Goal: Task Accomplishment & Management: Complete application form

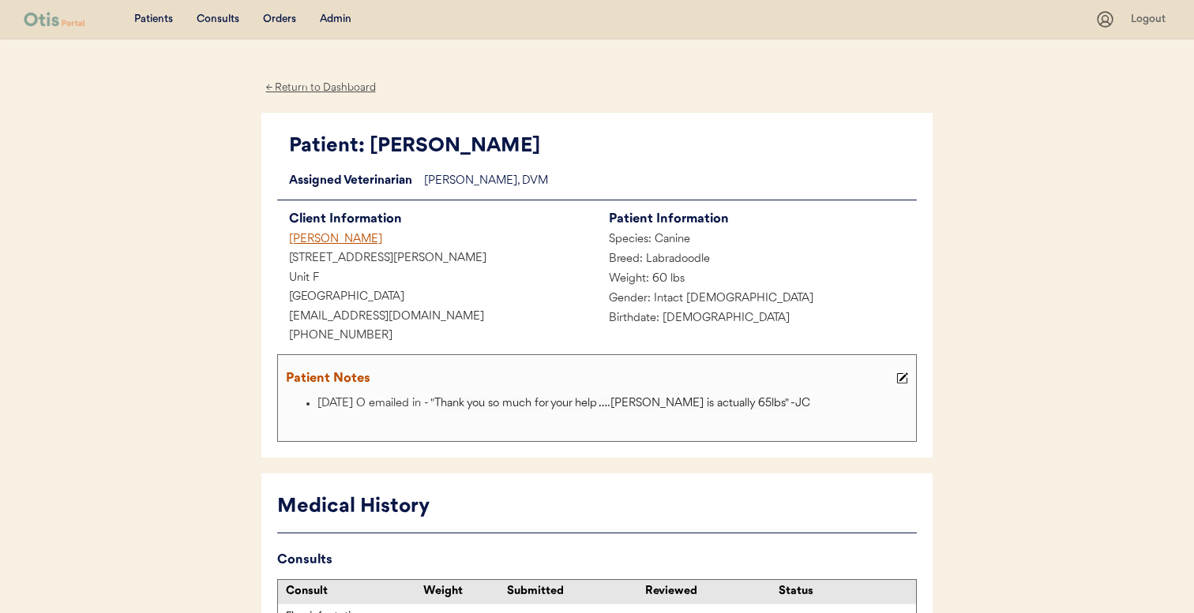
click at [340, 21] on div "Admin" at bounding box center [336, 20] width 32 height 16
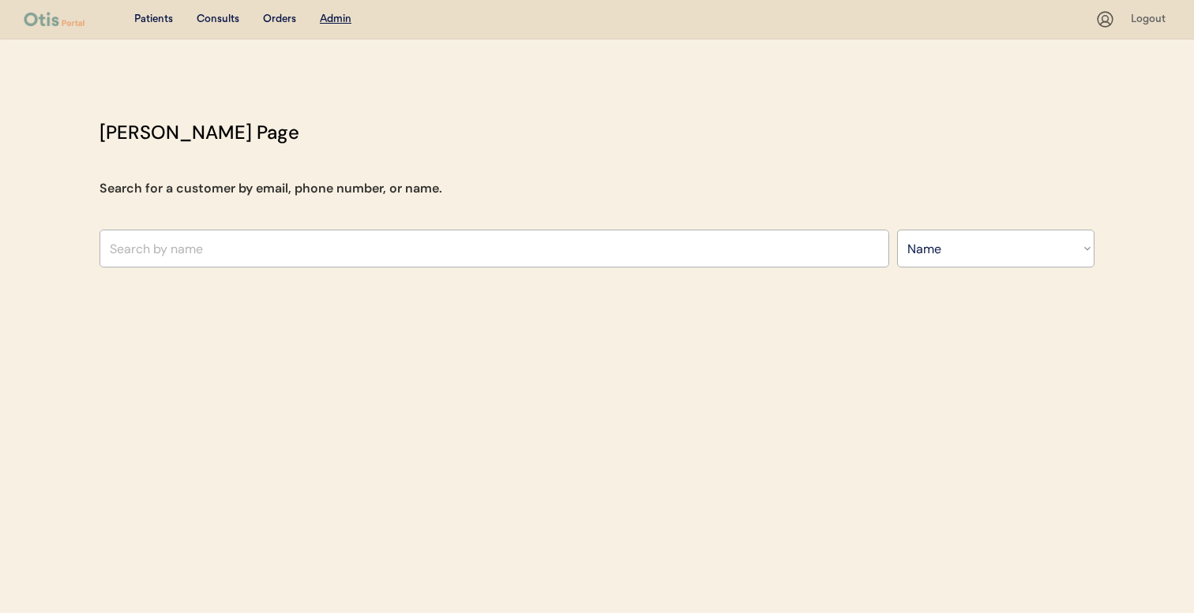
select select ""Name""
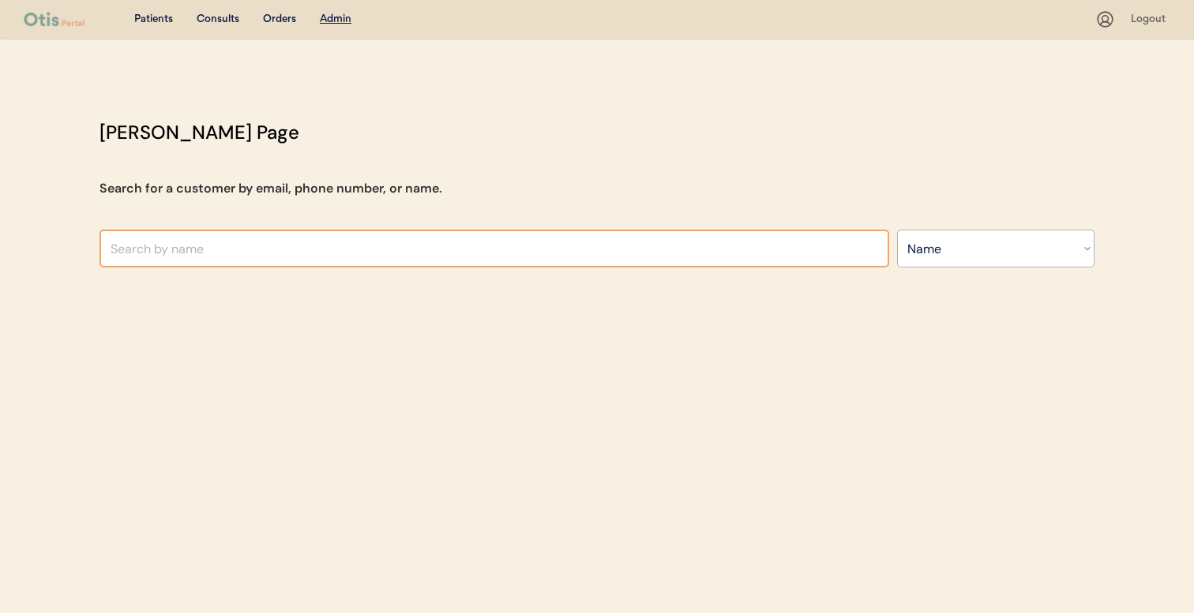
click at [414, 249] on input "text" at bounding box center [494, 249] width 790 height 38
type input "a"
type input "zara"
type input "zara Anishanslin"
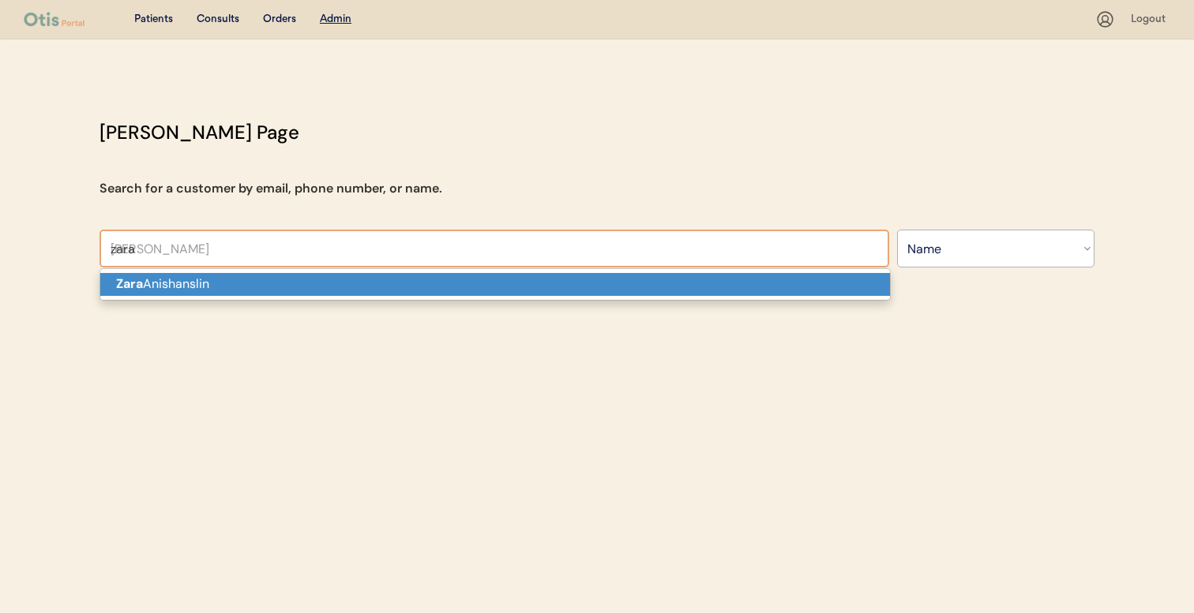
click at [409, 285] on p "Zara Anishanslin" at bounding box center [495, 284] width 790 height 23
type input "Zara Anishanslin"
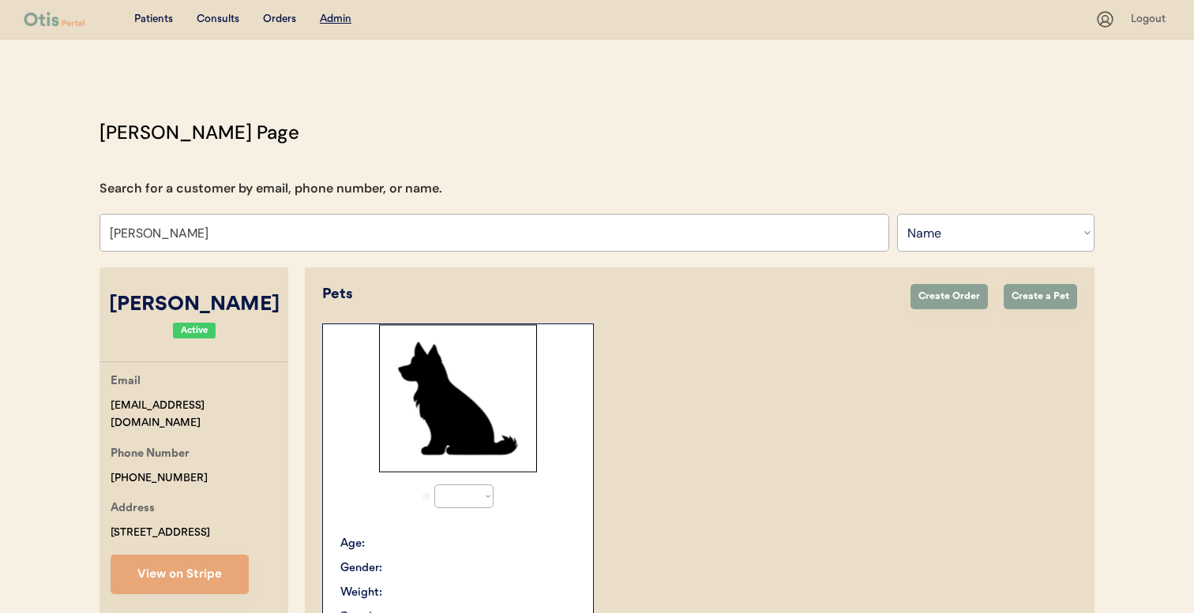
select select "true"
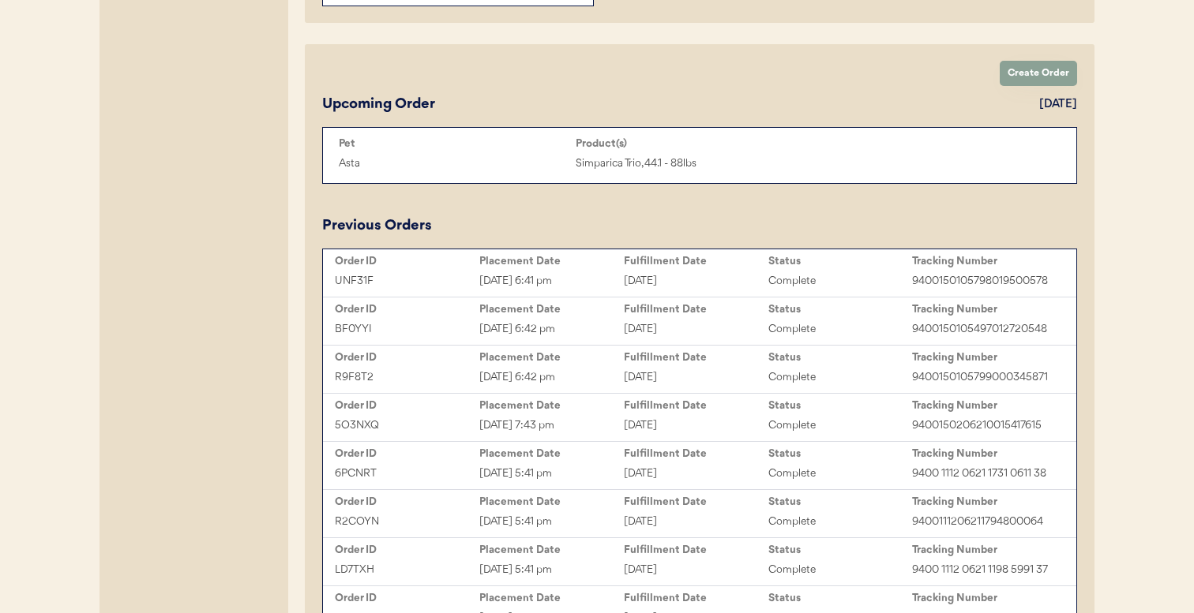
scroll to position [669, 0]
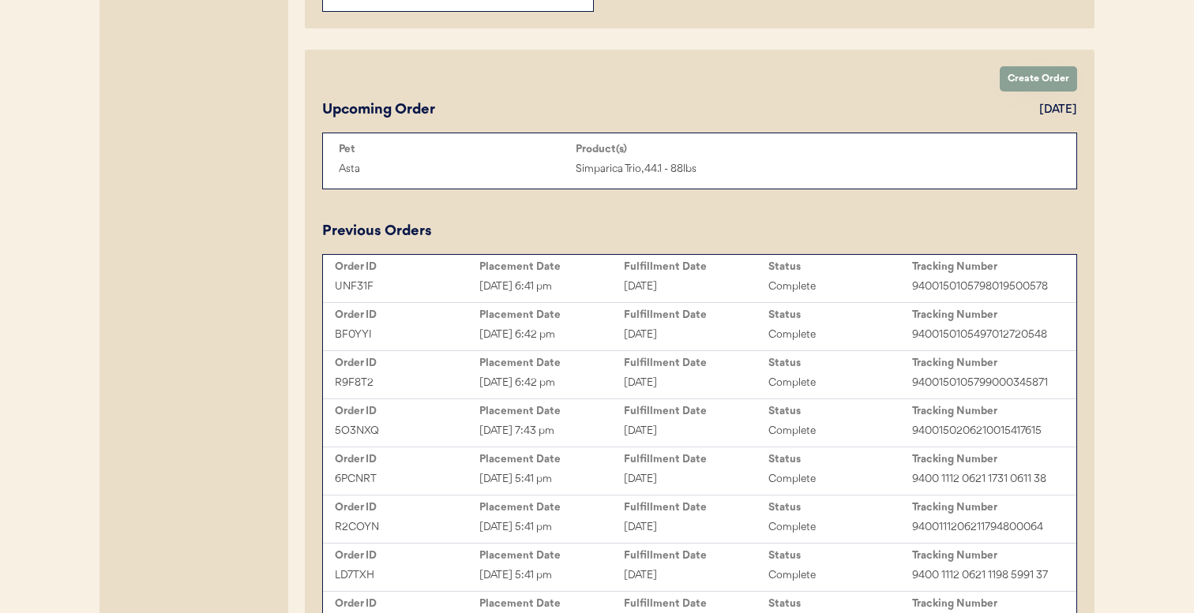
type input "Zara Anishanslin"
click at [471, 302] on div "Order ID Placement Date Fulfillment Date Status Tracking Number UNF31F Aug 8, 2…" at bounding box center [699, 495] width 753 height 481
click at [440, 298] on div "Order ID Placement Date Fulfillment Date Status Tracking Number UNF31F Aug 8, 2…" at bounding box center [699, 278] width 753 height 47
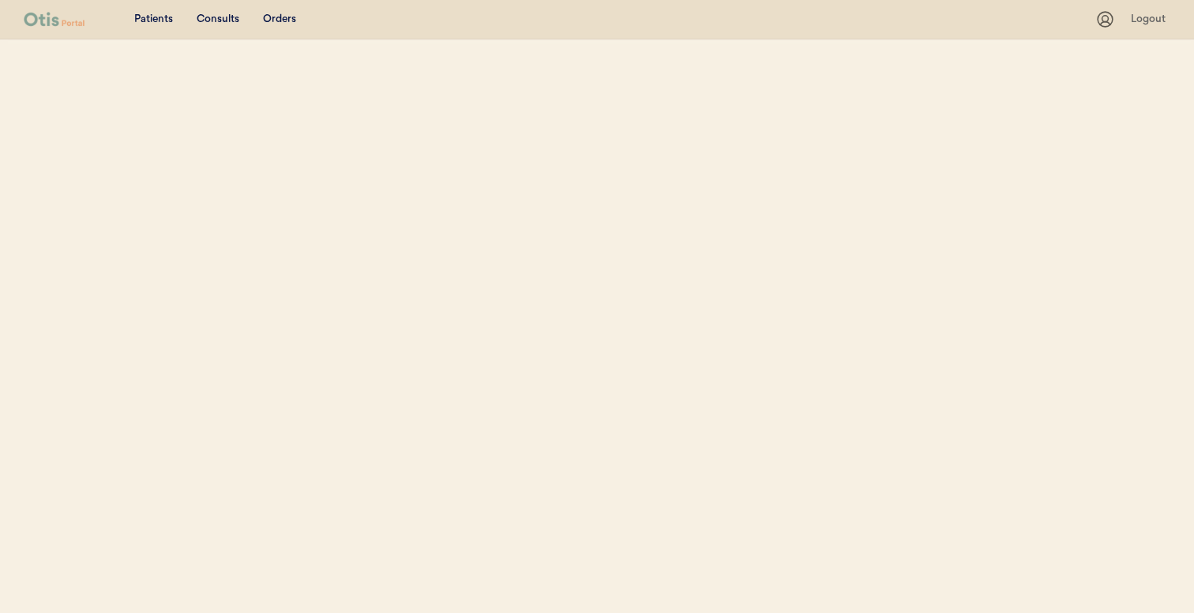
select select ""Name""
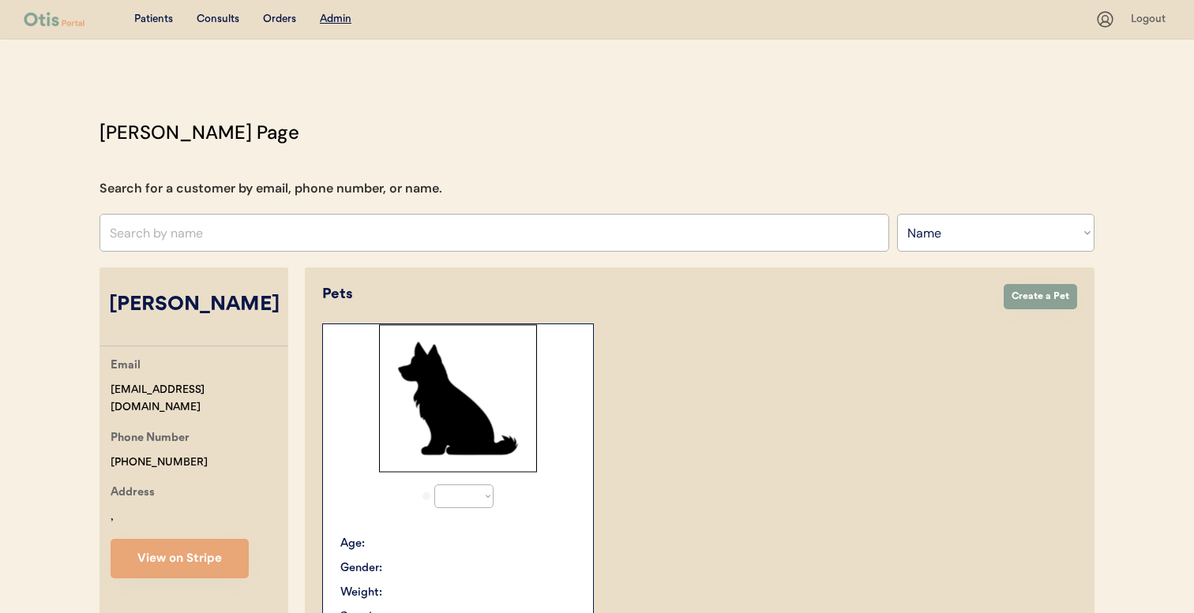
select select "true"
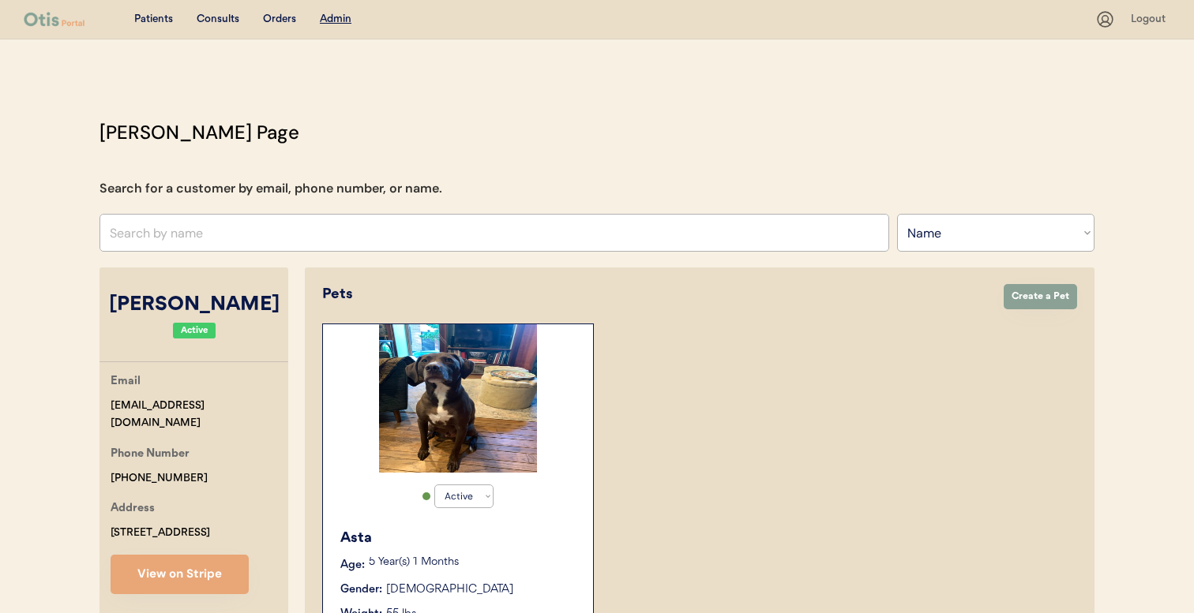
scroll to position [77, 0]
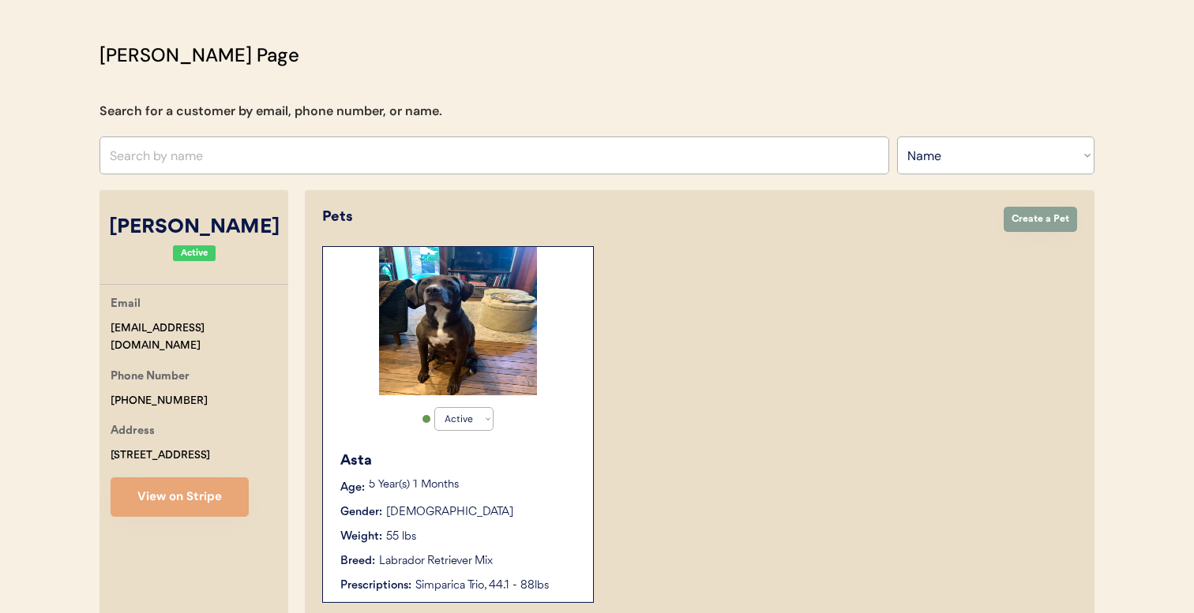
click at [494, 477] on div "Asta Age: 5 Year(s) 1 Months Gender: Male Weight: 55 lbs Breed: Labrador Retrie…" at bounding box center [458, 522] width 254 height 159
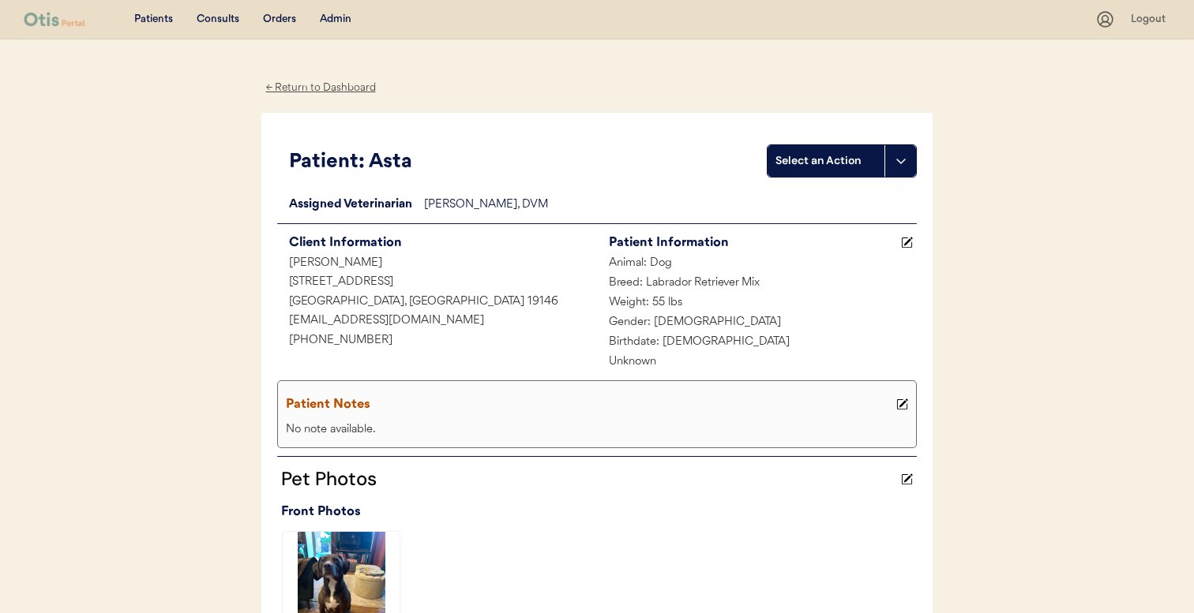
click at [865, 161] on div "Select an Action" at bounding box center [825, 161] width 101 height 16
click at [845, 193] on div "Create a consult" at bounding box center [846, 194] width 156 height 32
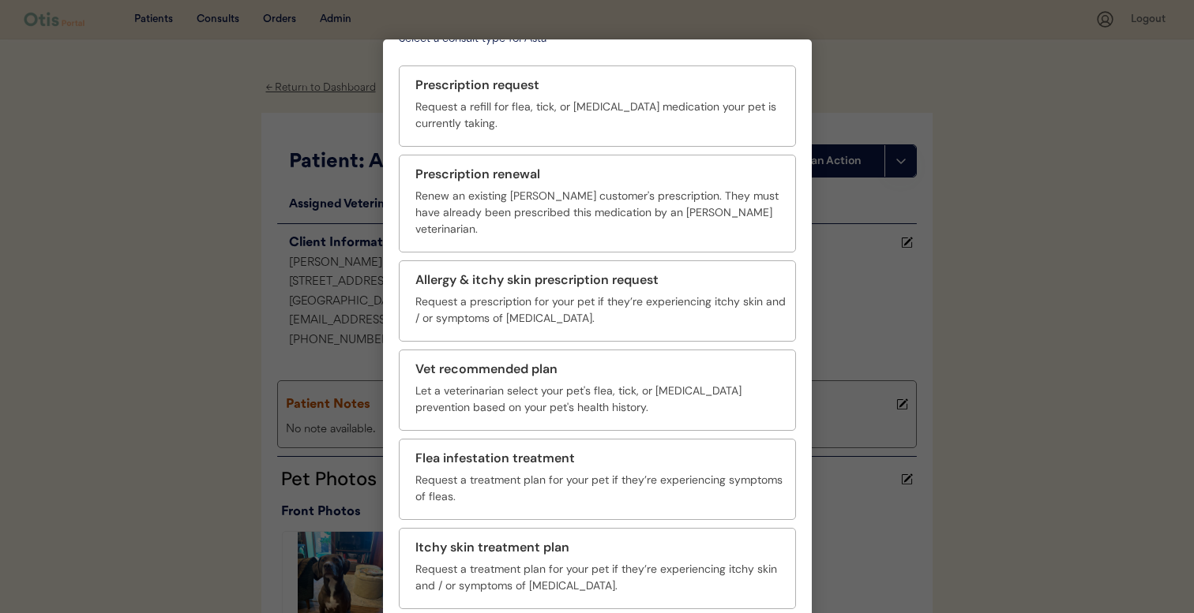
scroll to position [55, 0]
click at [555, 197] on div "Renew an existing [PERSON_NAME] customer's prescription. They must have already…" at bounding box center [600, 211] width 370 height 50
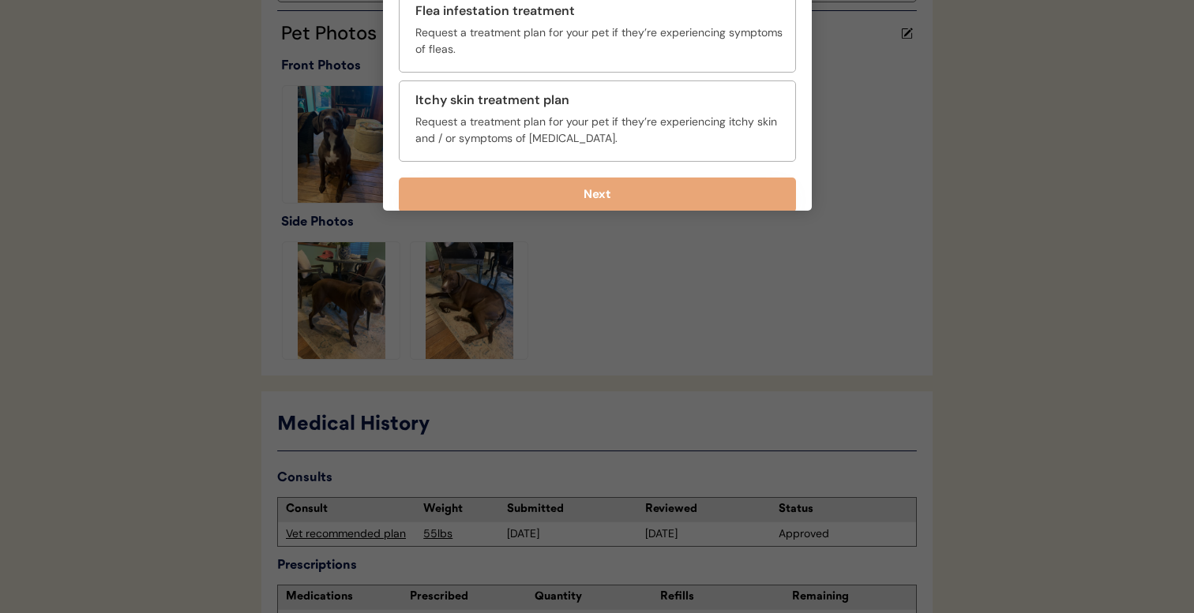
scroll to position [452, 0]
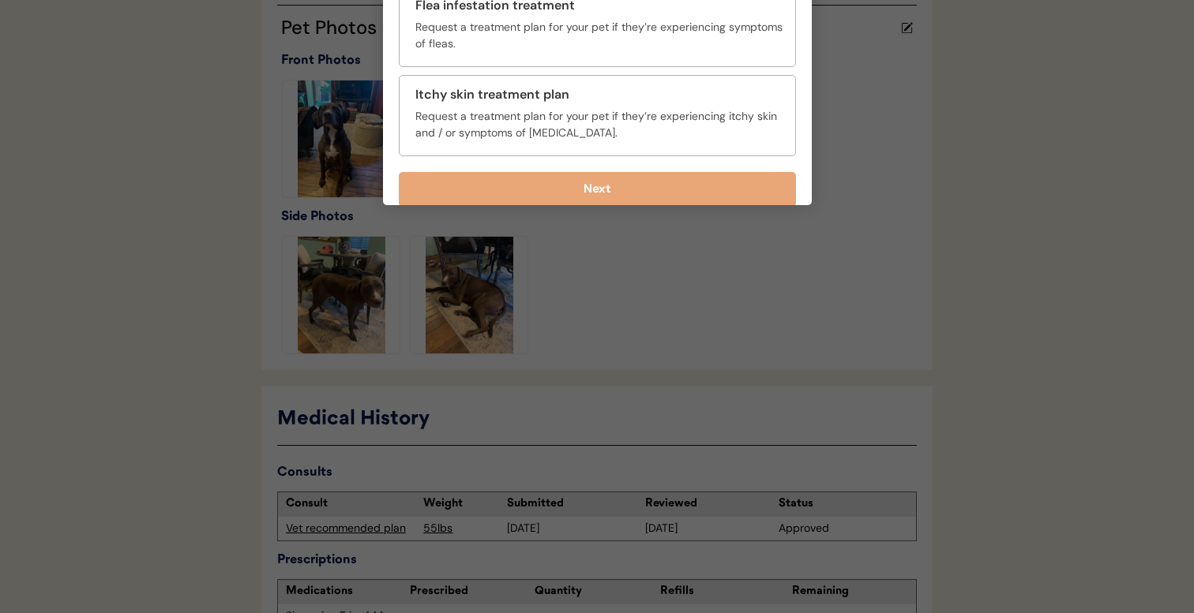
click at [670, 178] on button "Next" at bounding box center [597, 189] width 397 height 35
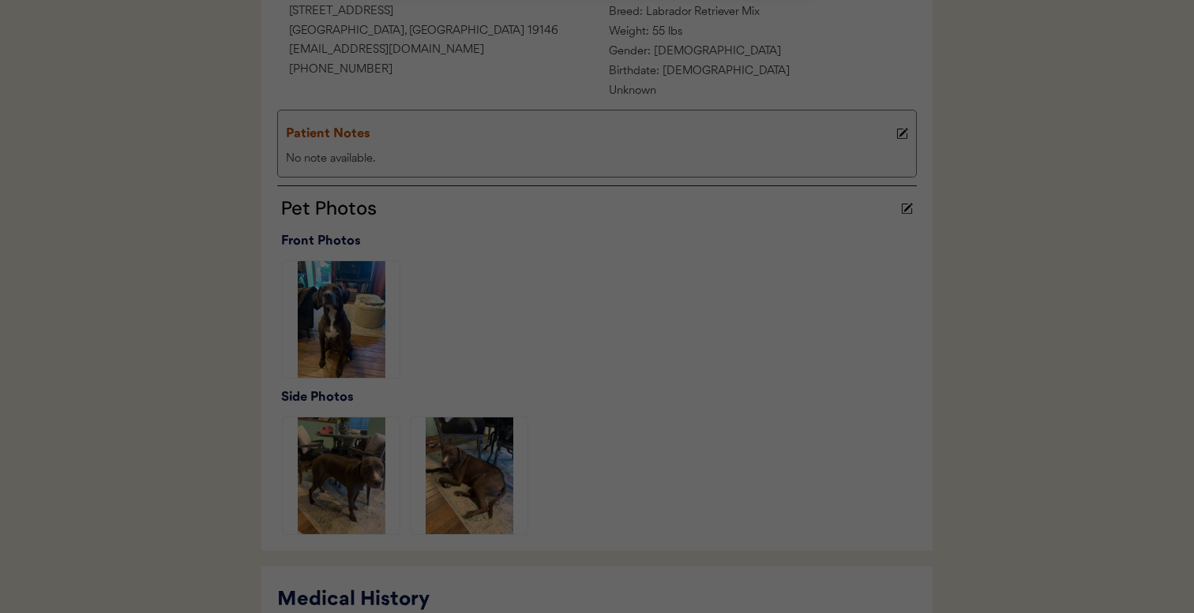
scroll to position [0, 0]
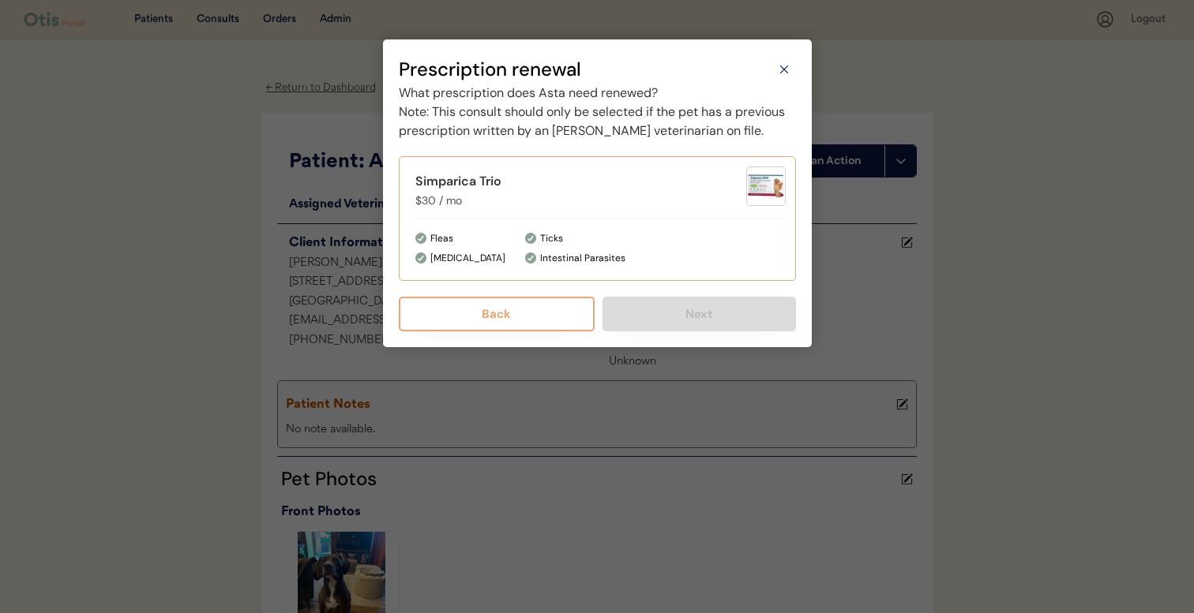
click at [613, 264] on div "Ticks Intestinal Parasites" at bounding box center [655, 249] width 261 height 36
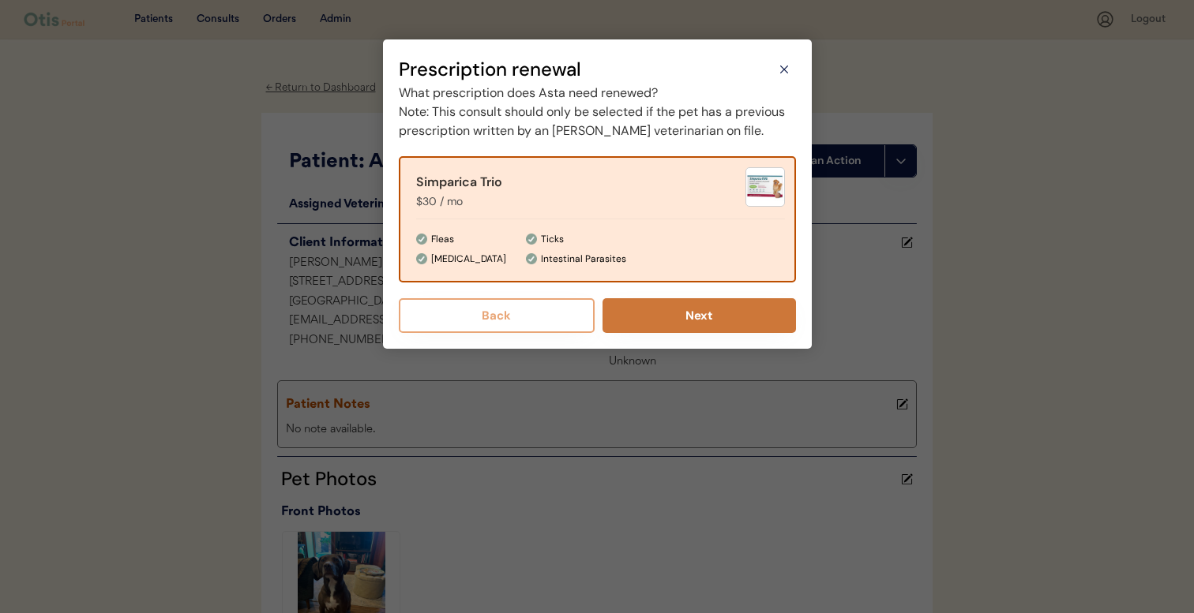
click at [649, 331] on button "Next" at bounding box center [698, 315] width 193 height 35
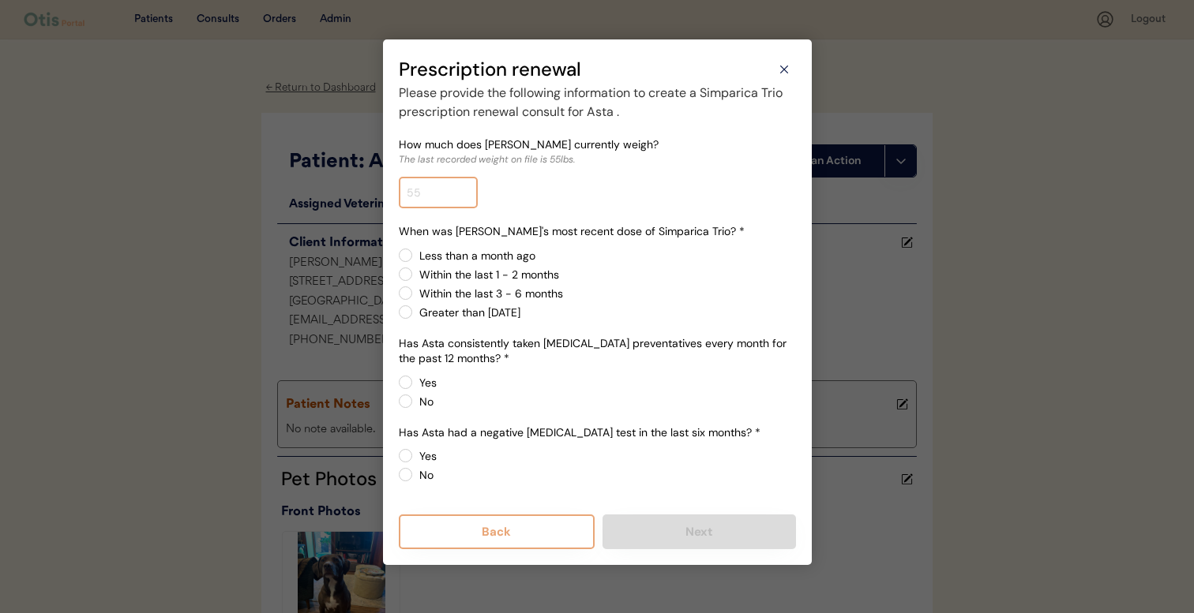
click at [441, 208] on input "input" at bounding box center [438, 193] width 79 height 32
click at [438, 198] on input "input" at bounding box center [438, 193] width 79 height 32
type input "70.0"
click at [442, 253] on label "Less than a month ago" at bounding box center [604, 255] width 381 height 11
click at [397, 253] on input "Less than a month ago" at bounding box center [392, 255] width 10 height 10
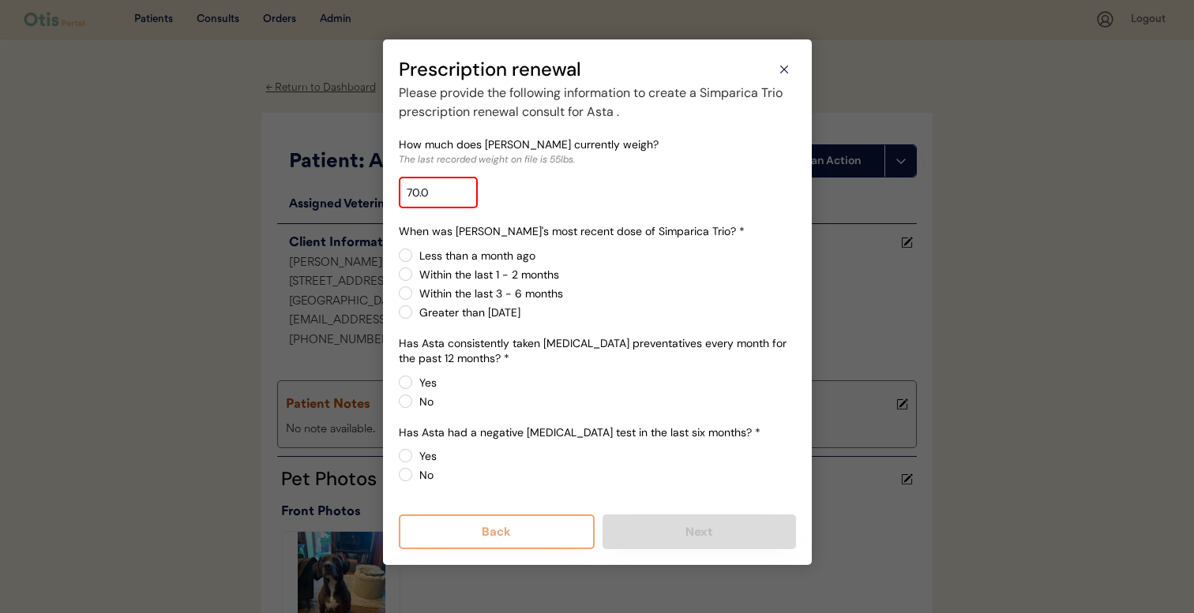
radio input "true"
click at [428, 381] on label "Yes" at bounding box center [604, 382] width 381 height 11
click at [397, 381] on input "Yes" at bounding box center [392, 382] width 10 height 10
radio input "true"
click at [426, 461] on label "Yes" at bounding box center [604, 456] width 381 height 11
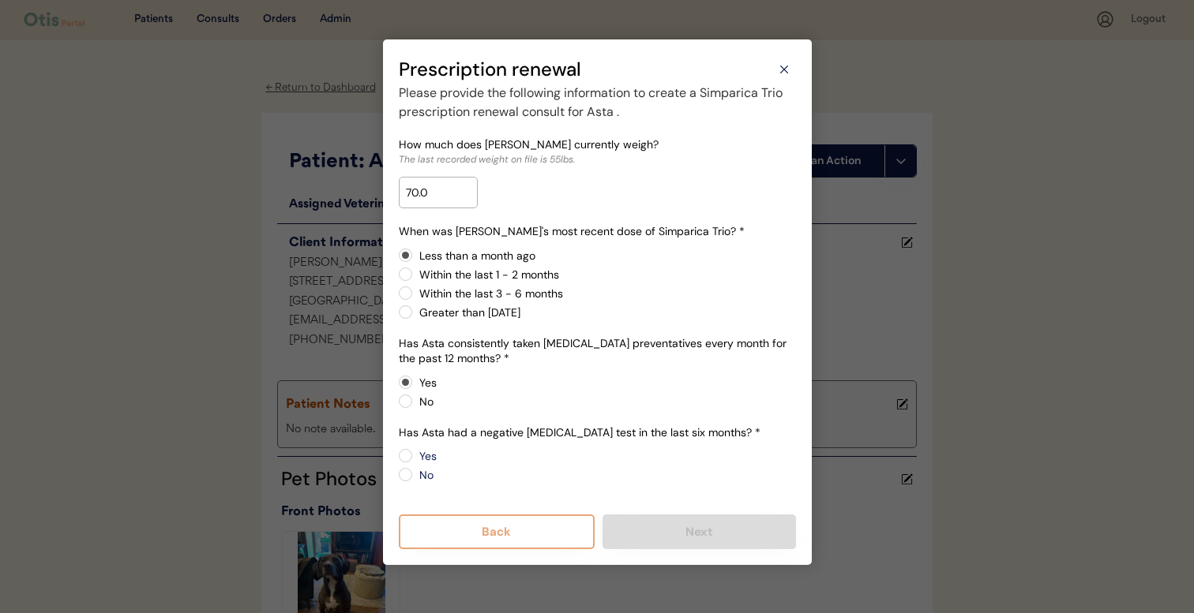
click at [397, 461] on input "Yes" at bounding box center [392, 456] width 10 height 10
radio input "true"
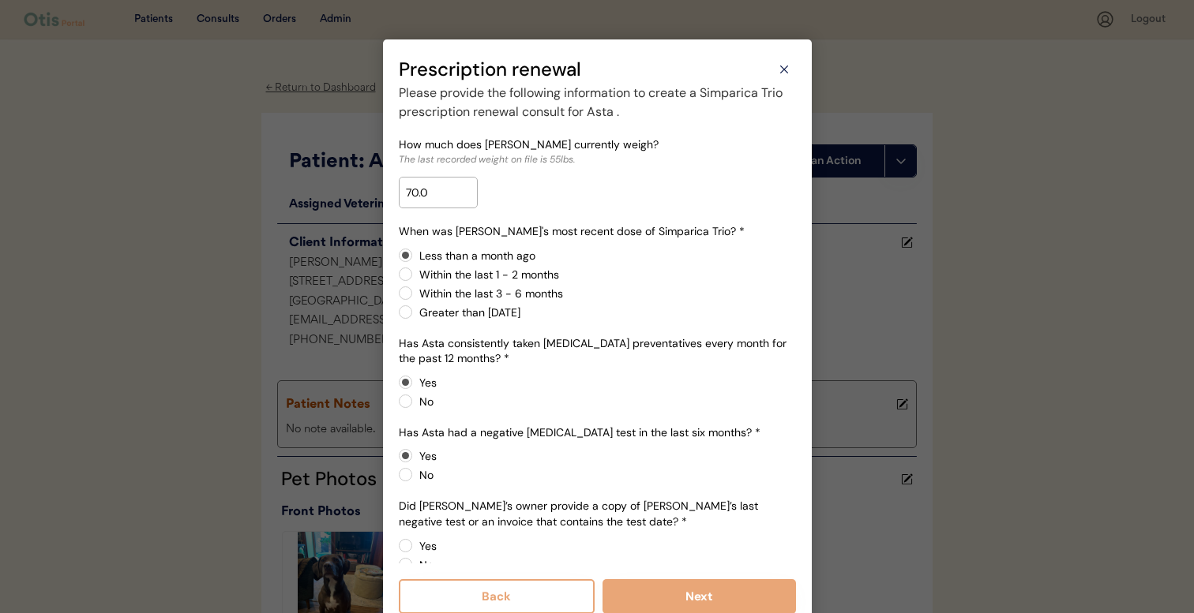
scroll to position [24, 0]
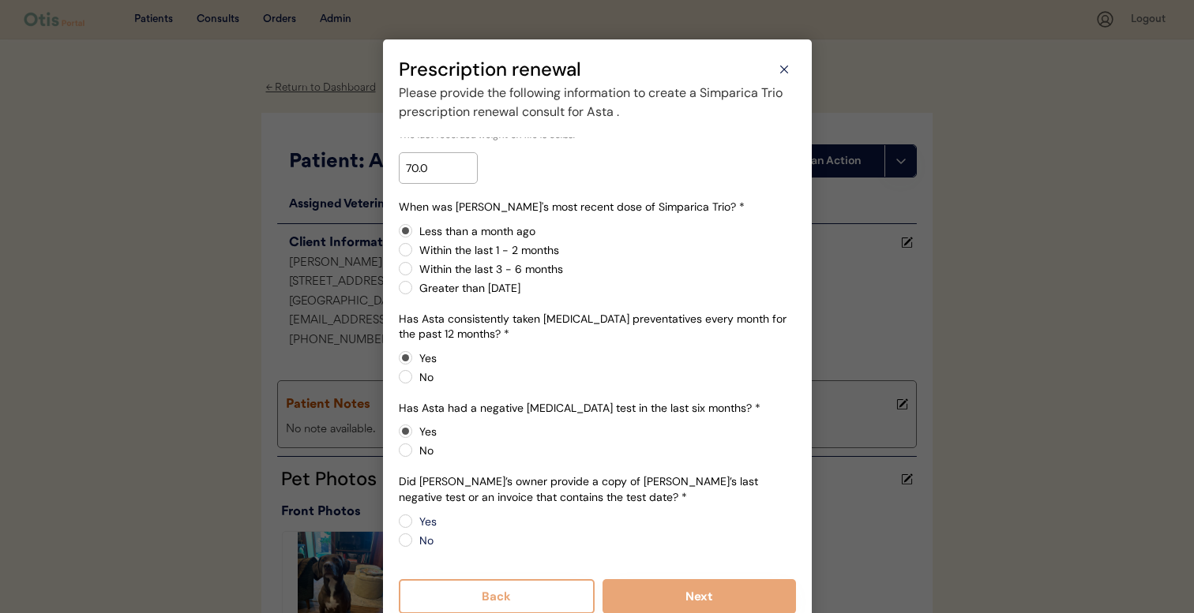
click at [430, 538] on label "No" at bounding box center [604, 540] width 381 height 11
click at [397, 527] on input "No" at bounding box center [392, 521] width 10 height 10
radio input "true"
click at [681, 597] on button "Next" at bounding box center [698, 596] width 193 height 35
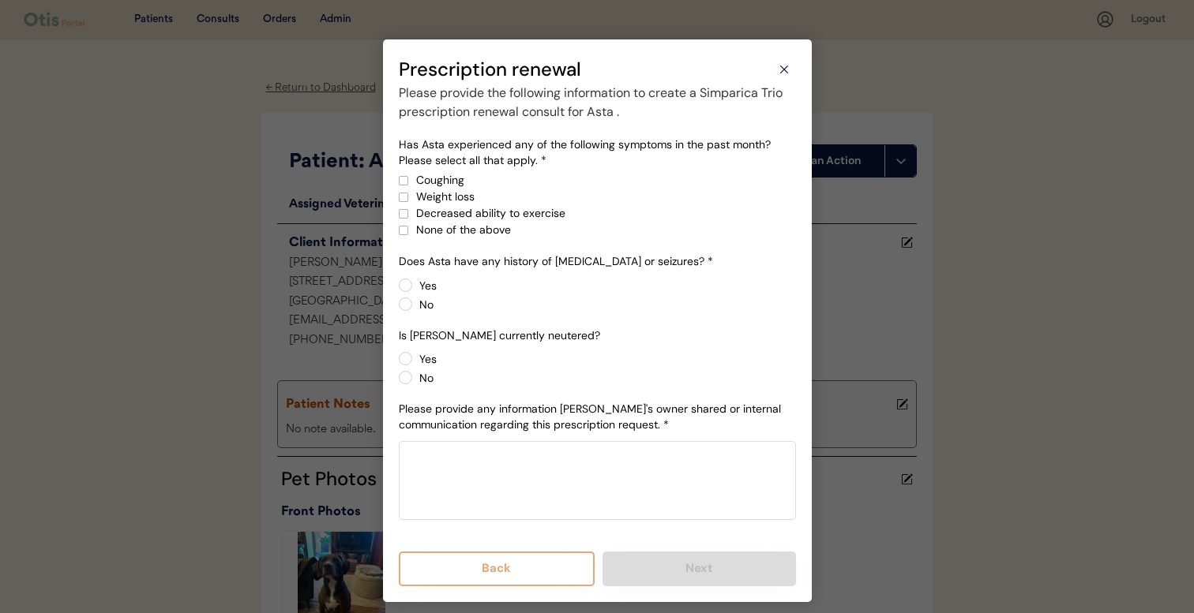
click at [459, 235] on div "None of the above" at bounding box center [606, 230] width 380 height 17
click at [425, 312] on div "Has Asta experienced any of the following symptoms in the past month? Please se…" at bounding box center [597, 336] width 397 height 399
click at [418, 303] on label "No" at bounding box center [604, 304] width 381 height 11
click at [397, 291] on input "No" at bounding box center [392, 285] width 10 height 10
radio input "true"
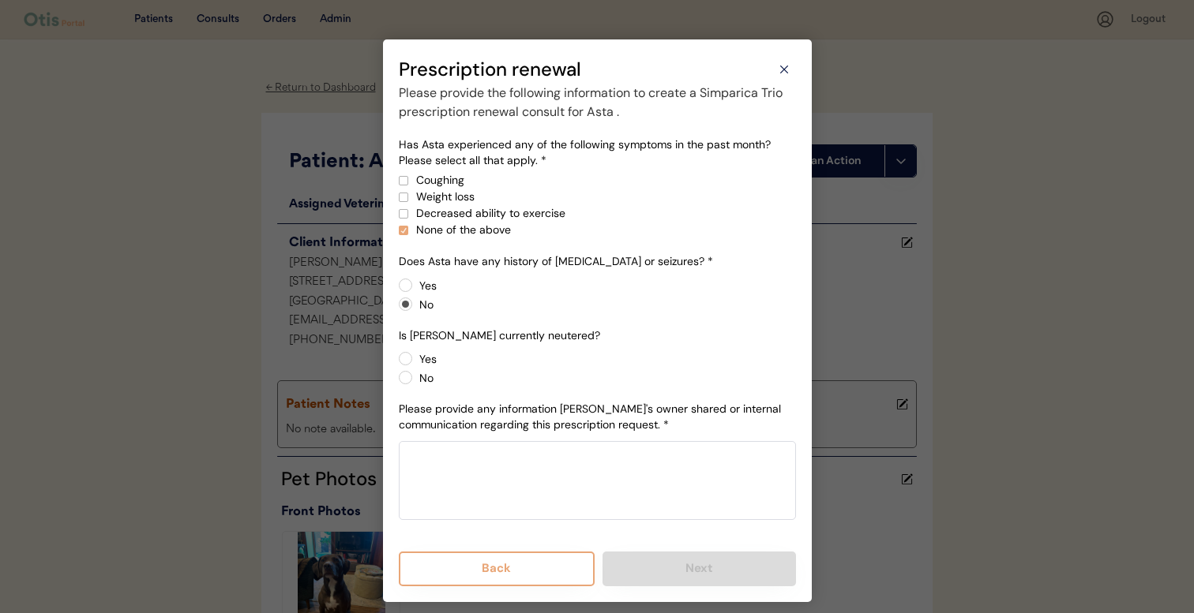
click at [429, 364] on label "Yes" at bounding box center [604, 359] width 381 height 11
click at [397, 364] on input "Yes" at bounding box center [392, 359] width 10 height 10
radio input "true"
click at [548, 477] on textarea at bounding box center [597, 480] width 397 height 79
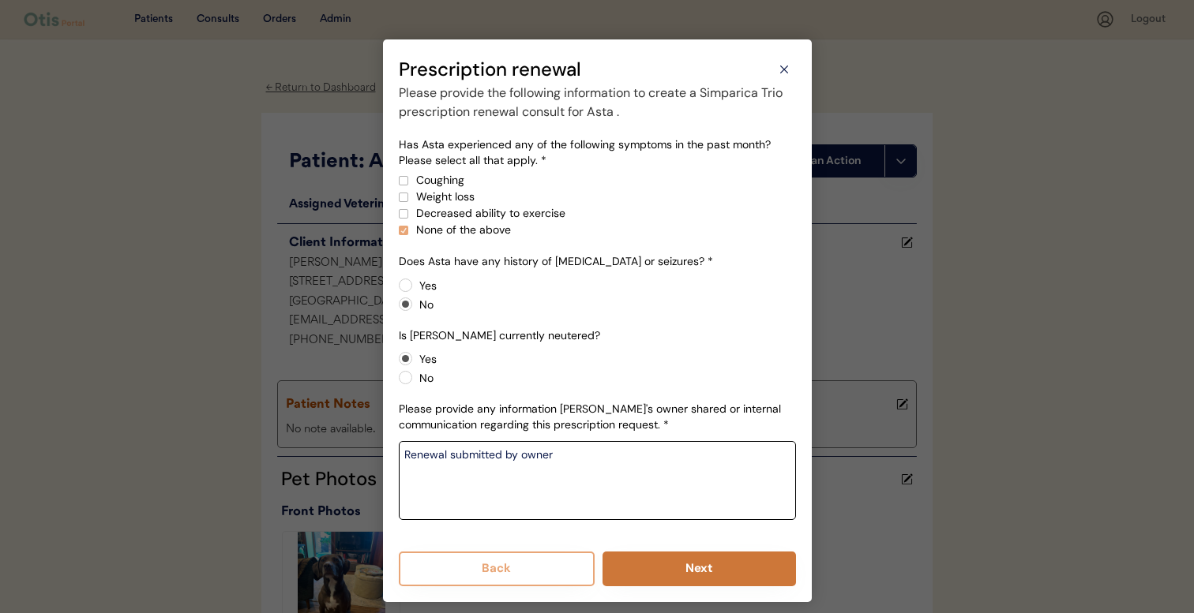
type textarea "Renewal submitted by owner"
click at [649, 578] on button "Next" at bounding box center [698, 569] width 193 height 35
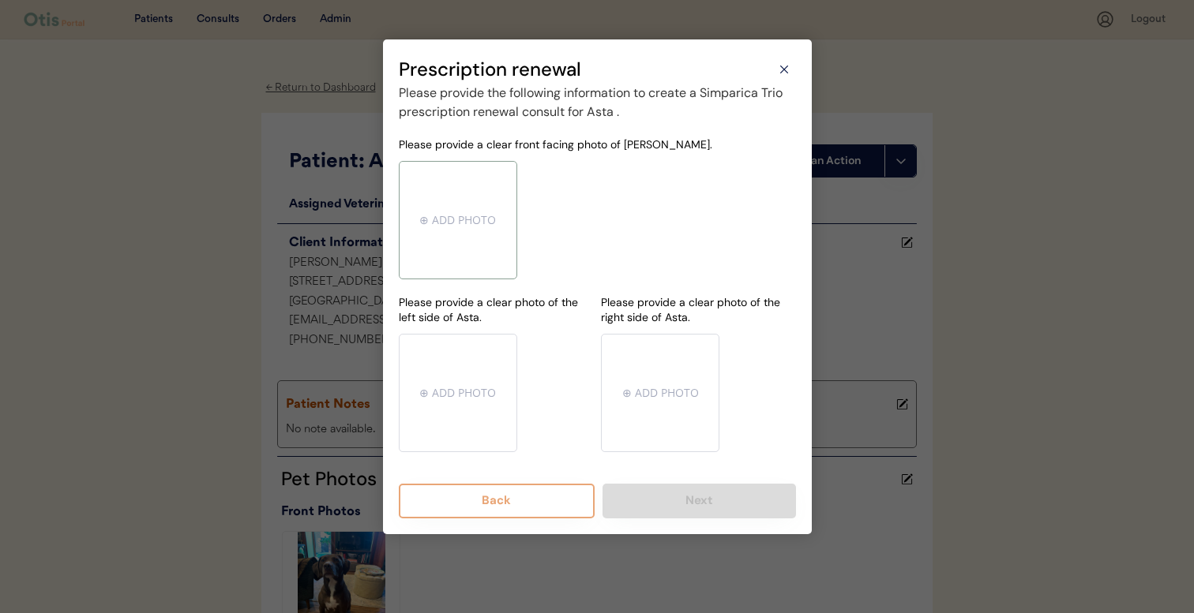
click at [472, 208] on input "file" at bounding box center [457, 220] width 117 height 117
type input "C:\fakepath\mms-MM4b42b84218b2c372dbda32e7e90441b6-7b0d297c-4dd7-4e8d-89ed-4b4b…"
click at [464, 341] on input "file" at bounding box center [457, 393] width 117 height 117
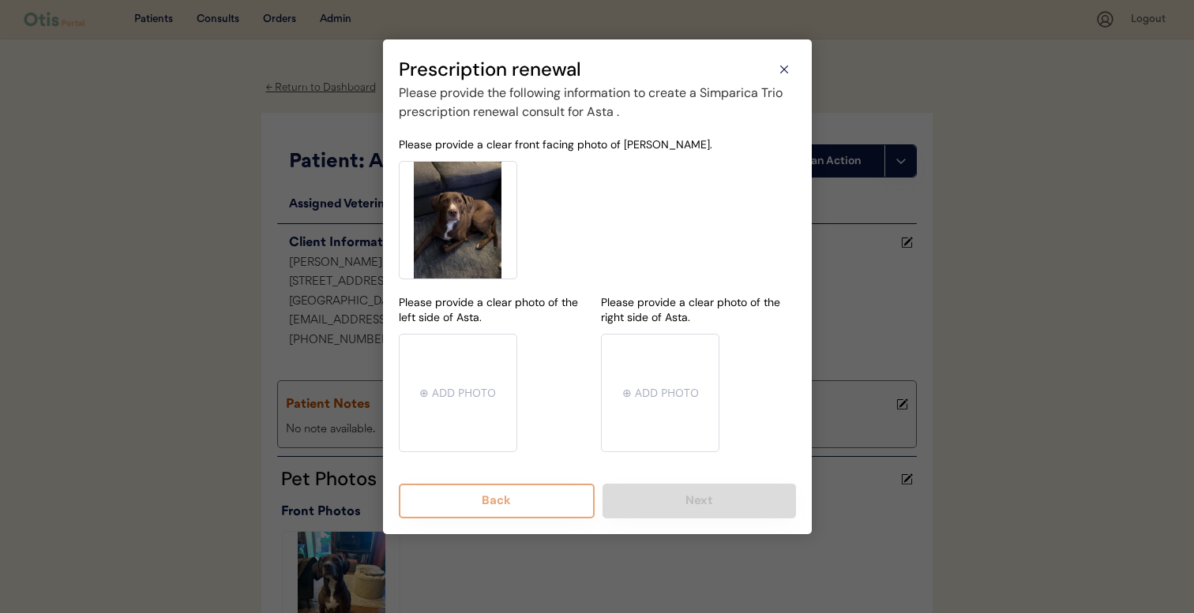
type input "C:\fakepath\mms-MMb130314b19e2427e791a7d5a0c945d6c-25ed33b9-d3ea-4555-98b5-fc96…"
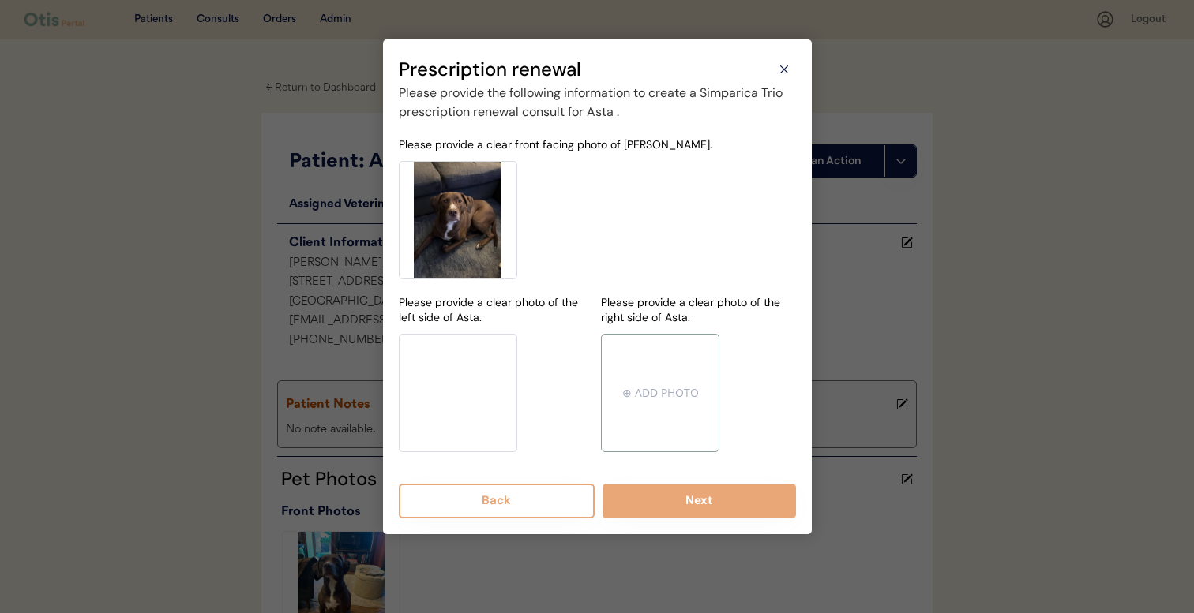
click at [628, 389] on input "file" at bounding box center [660, 393] width 117 height 117
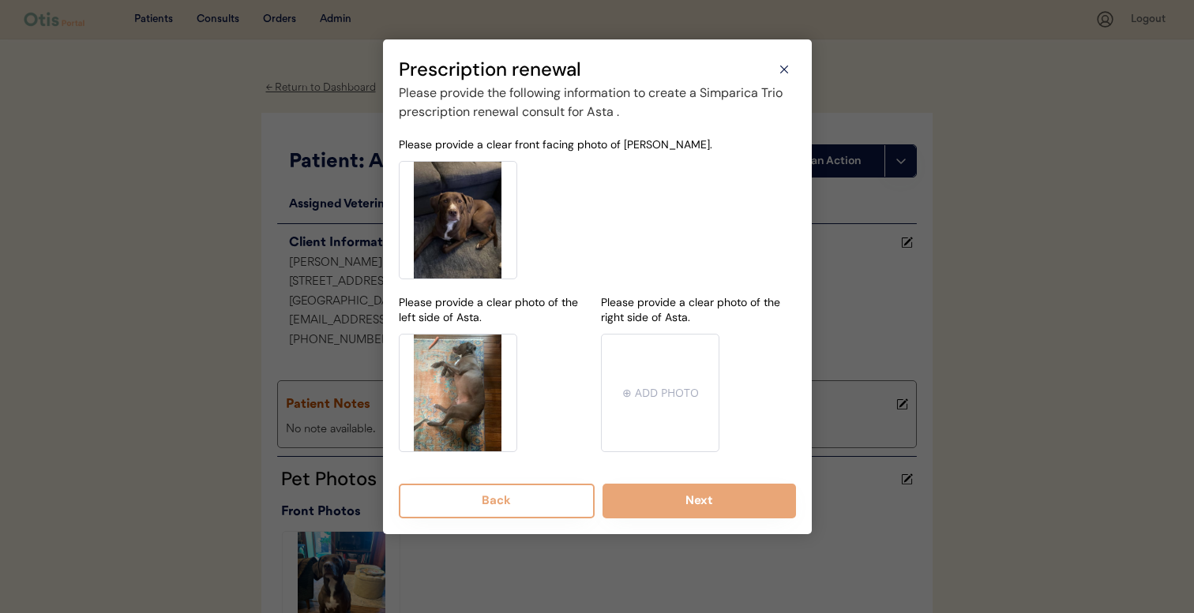
type input "C:\fakepath\mms-MMb130314b19e2427e791a7d5a0c945d6c-cfe155d5-fcb2-462f-a690-bdc4…"
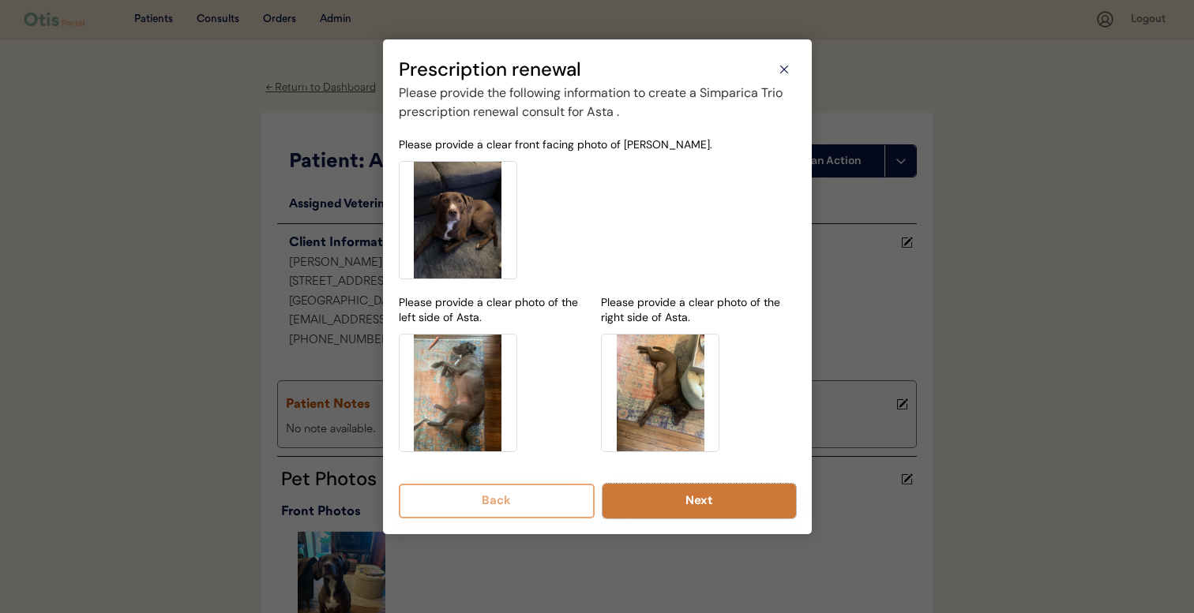
click at [651, 497] on button "Next" at bounding box center [698, 501] width 193 height 35
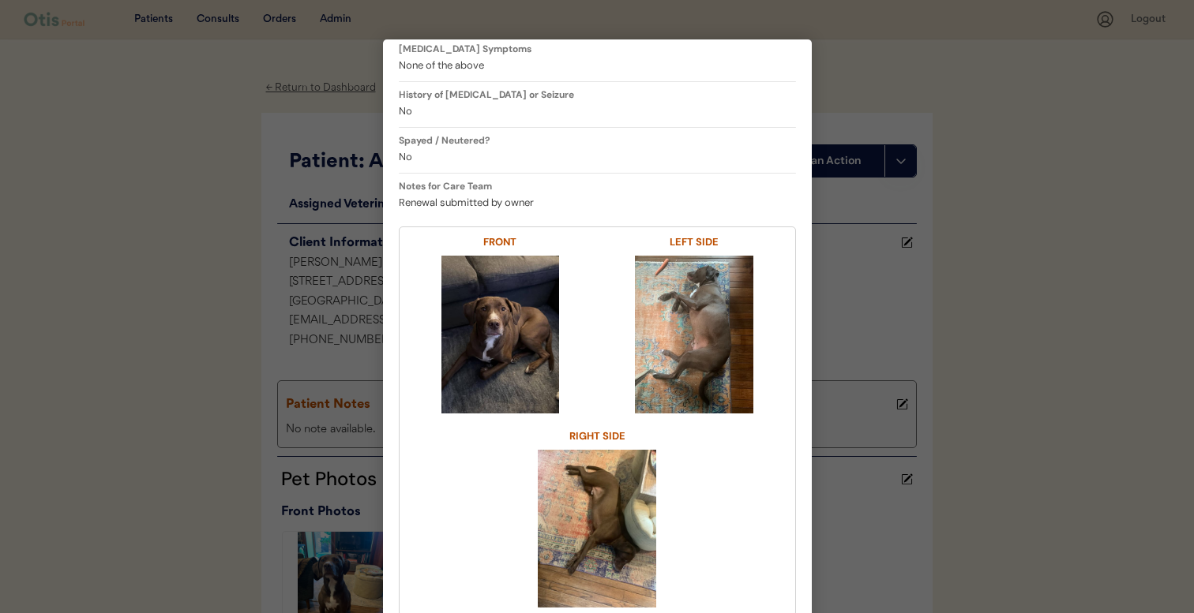
scroll to position [352, 0]
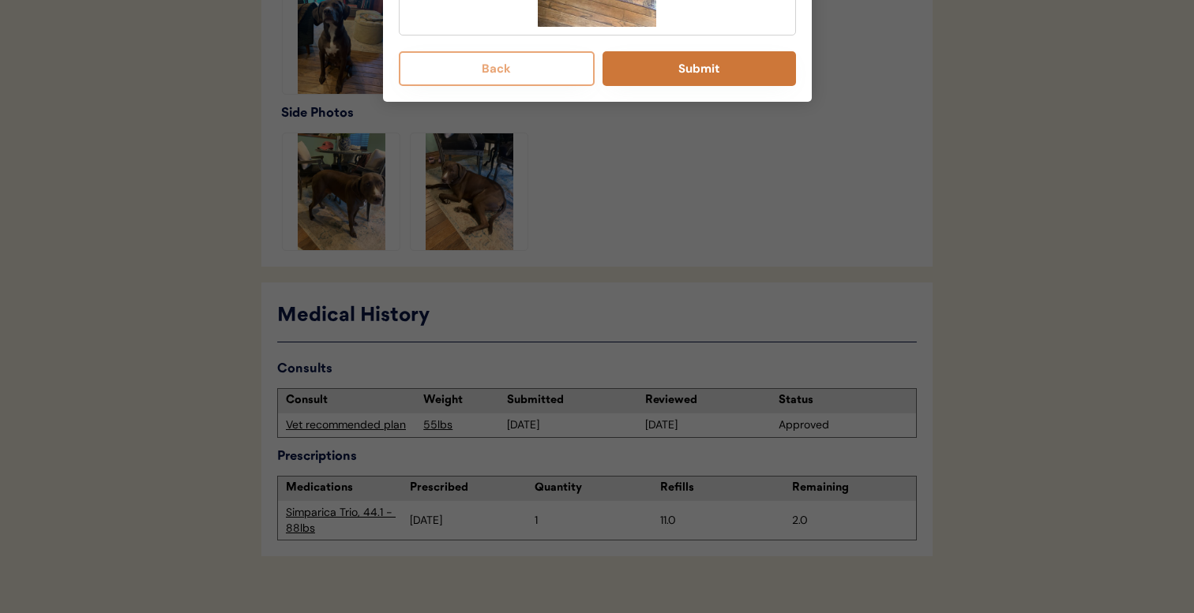
click at [699, 81] on button "Submit" at bounding box center [698, 68] width 193 height 35
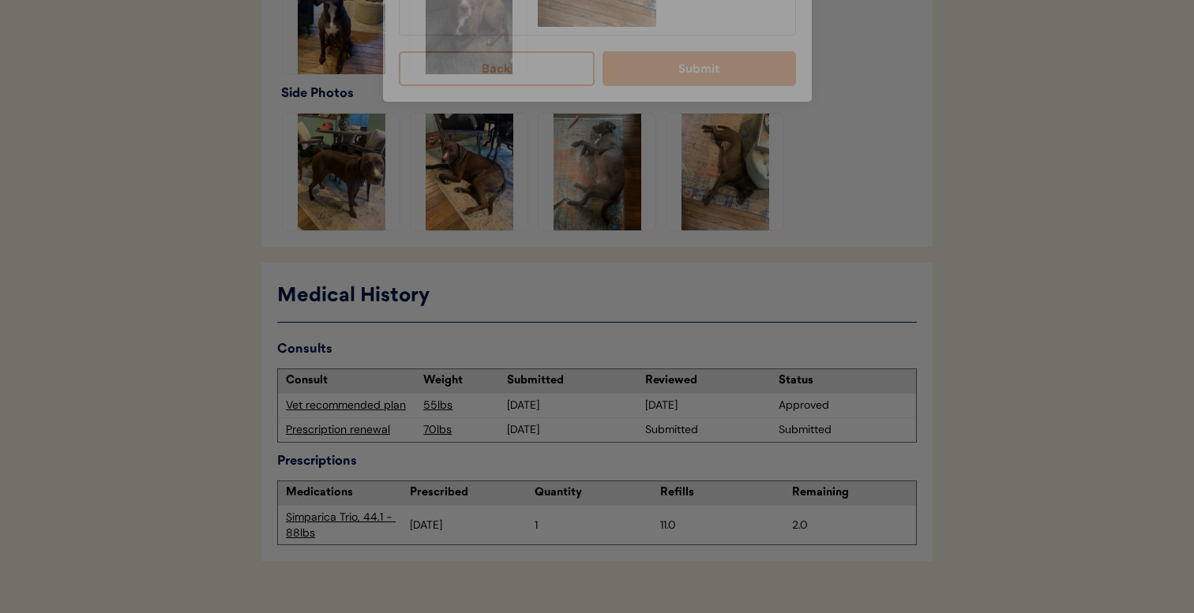
scroll to position [535, 0]
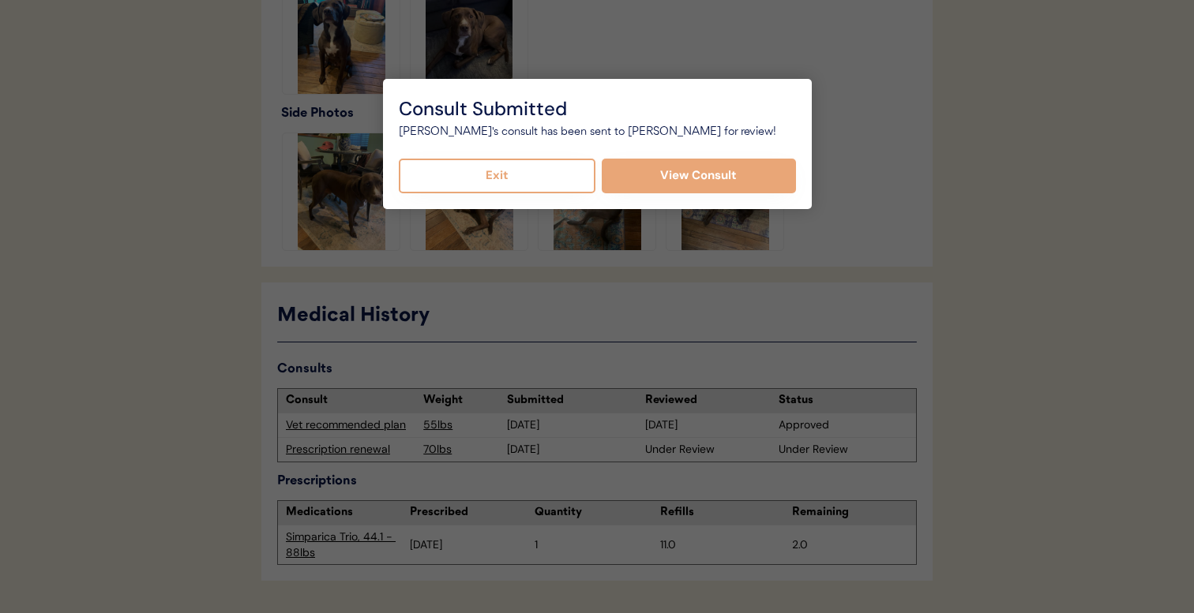
click at [576, 170] on button "Exit" at bounding box center [497, 176] width 197 height 35
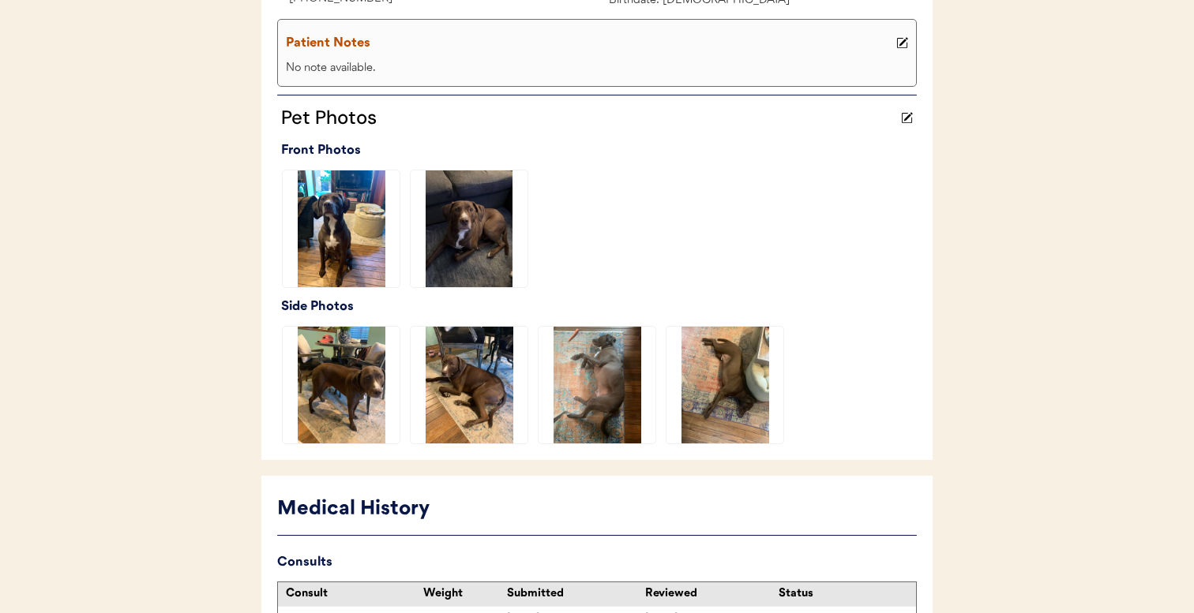
scroll to position [343, 0]
click at [364, 399] on img at bounding box center [341, 384] width 117 height 117
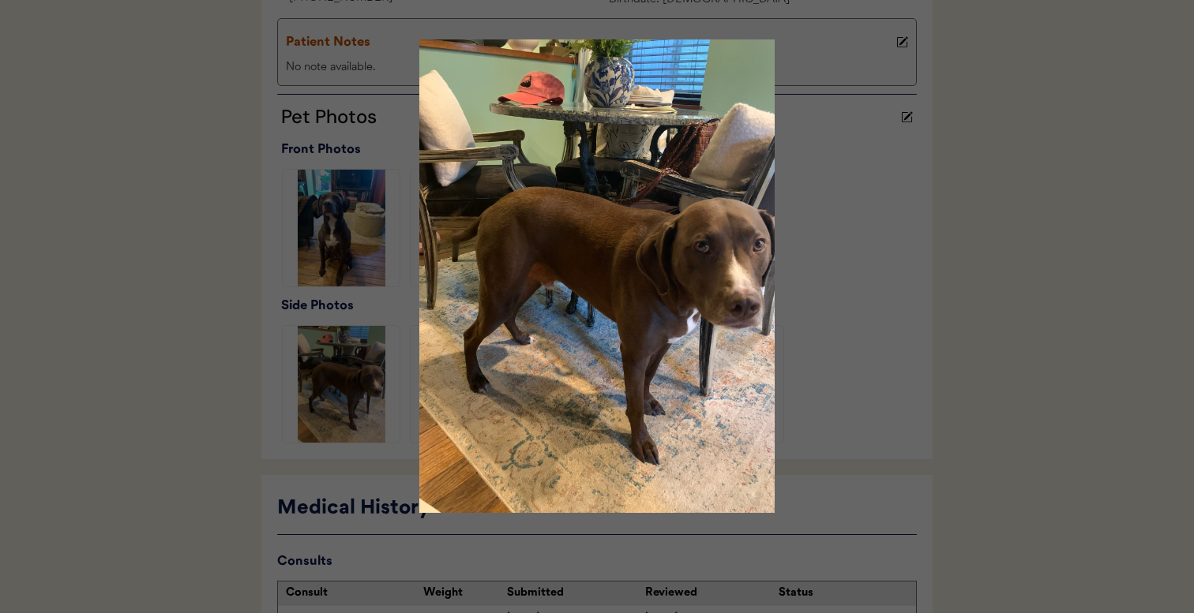
click at [256, 432] on div at bounding box center [597, 306] width 1194 height 613
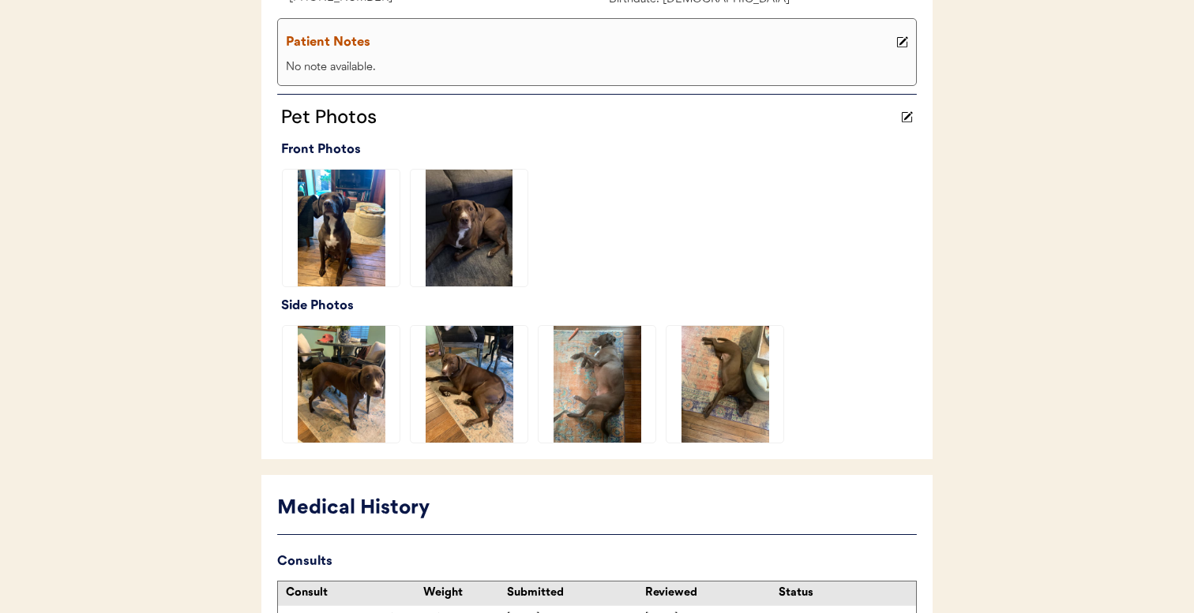
click at [584, 402] on img at bounding box center [596, 384] width 117 height 117
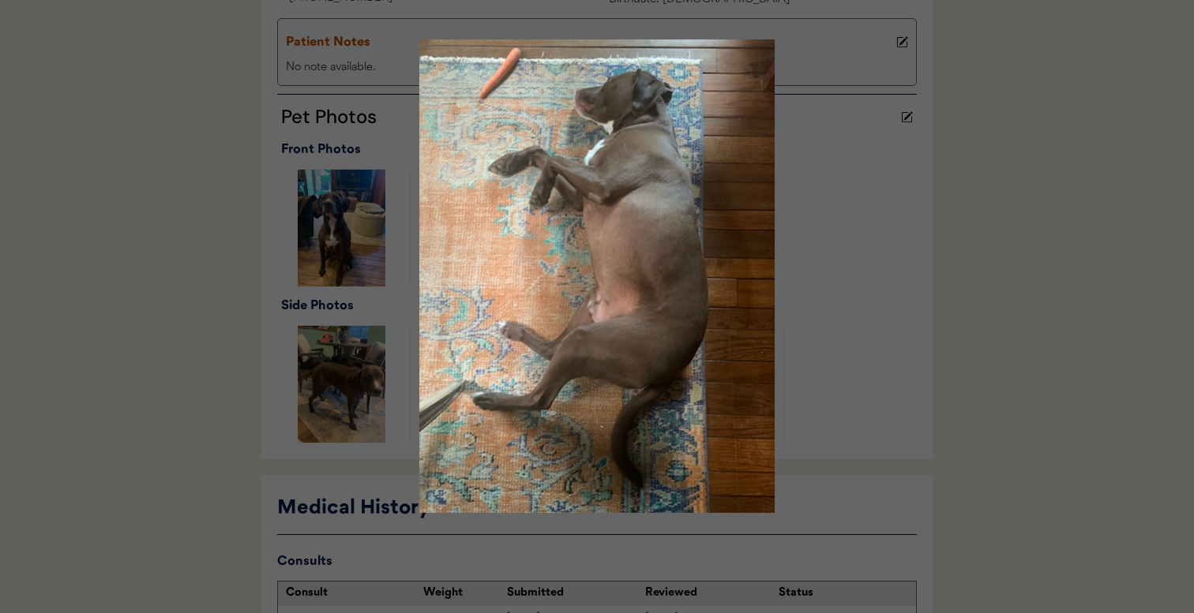
click at [314, 409] on div at bounding box center [597, 306] width 1194 height 613
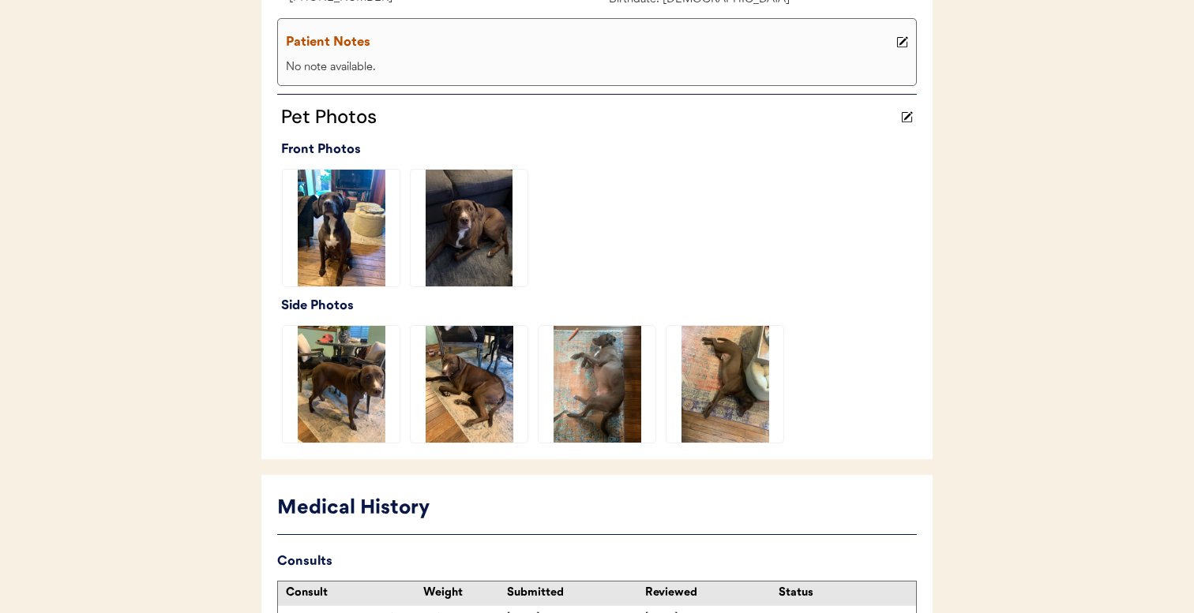
click at [446, 249] on img at bounding box center [469, 228] width 117 height 117
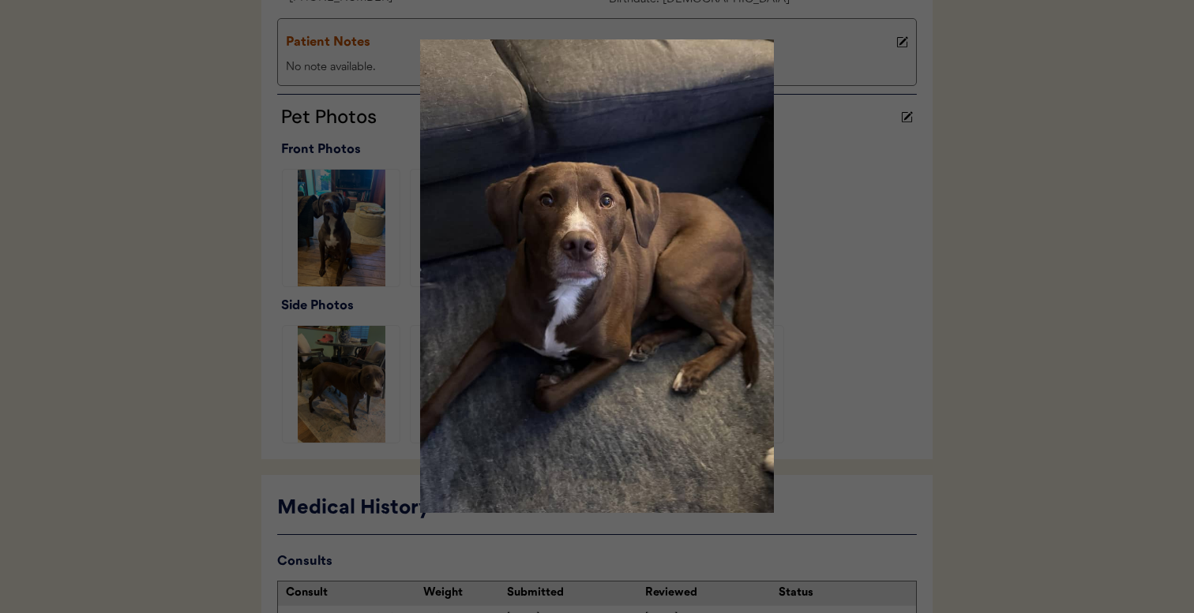
click at [348, 267] on div at bounding box center [597, 306] width 1194 height 613
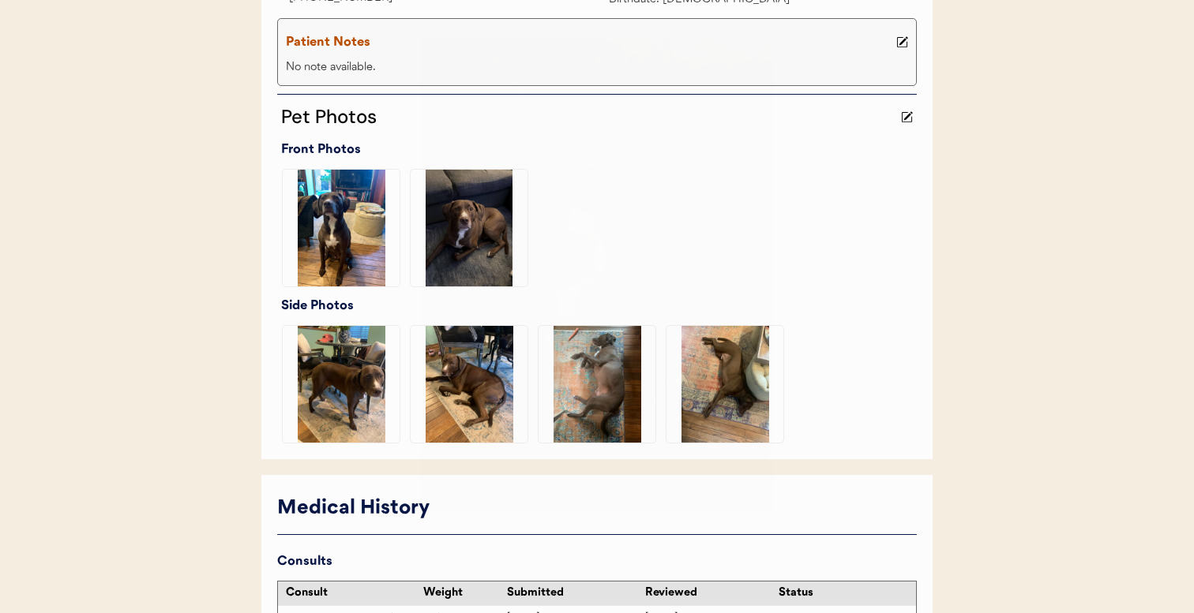
click at [348, 243] on img at bounding box center [341, 228] width 117 height 117
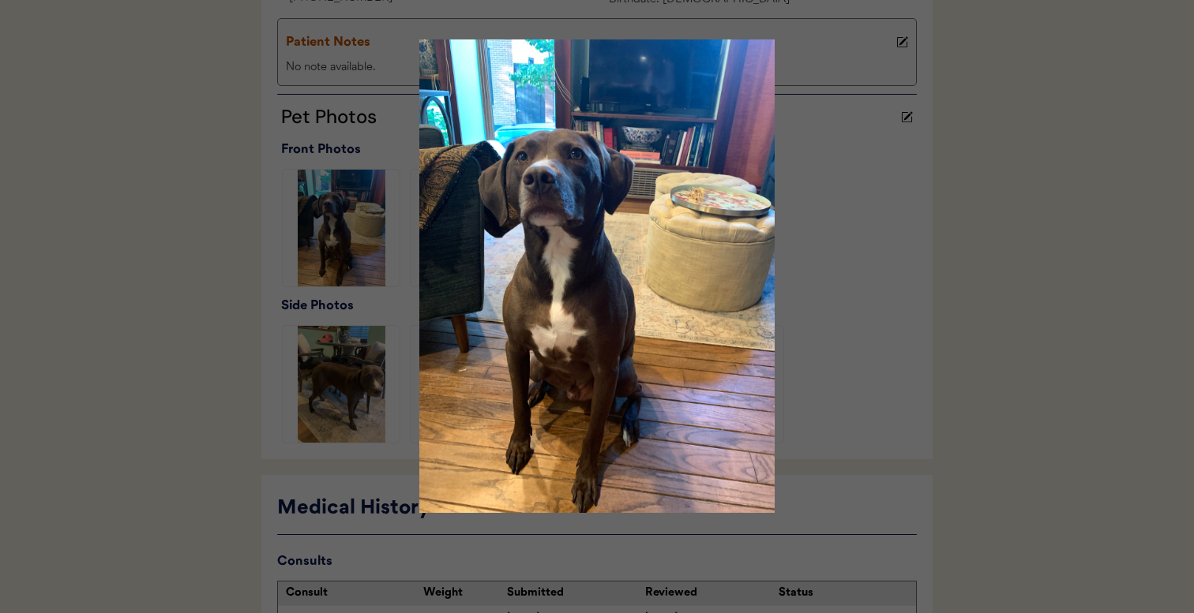
click at [359, 306] on div at bounding box center [597, 306] width 1194 height 613
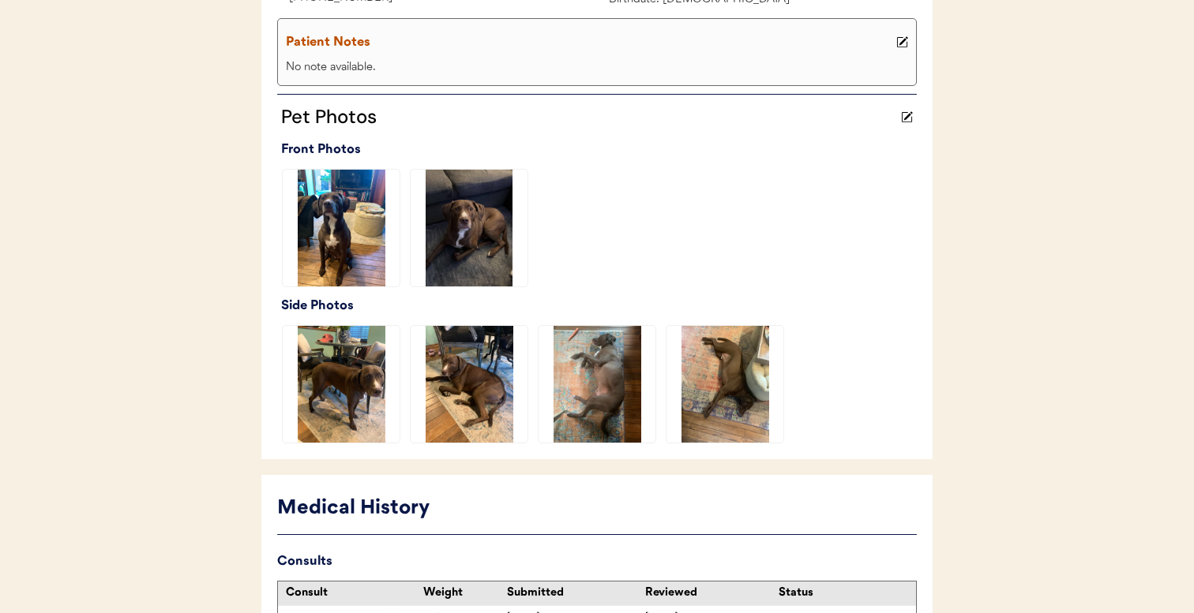
click at [561, 373] on img at bounding box center [596, 384] width 117 height 117
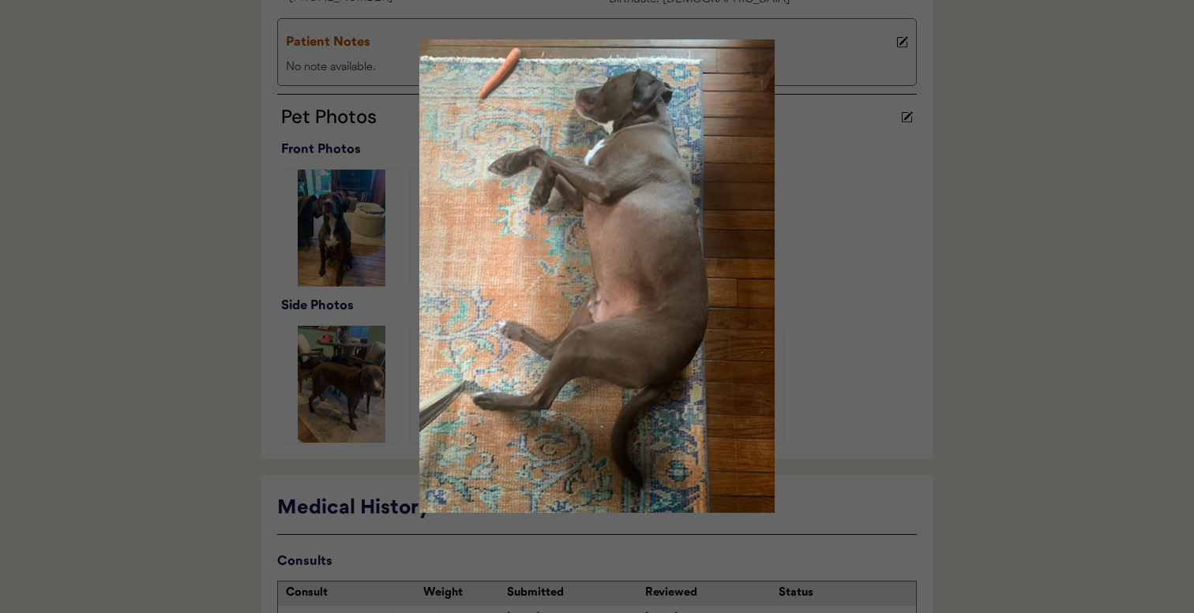
click at [852, 321] on div at bounding box center [597, 306] width 1194 height 613
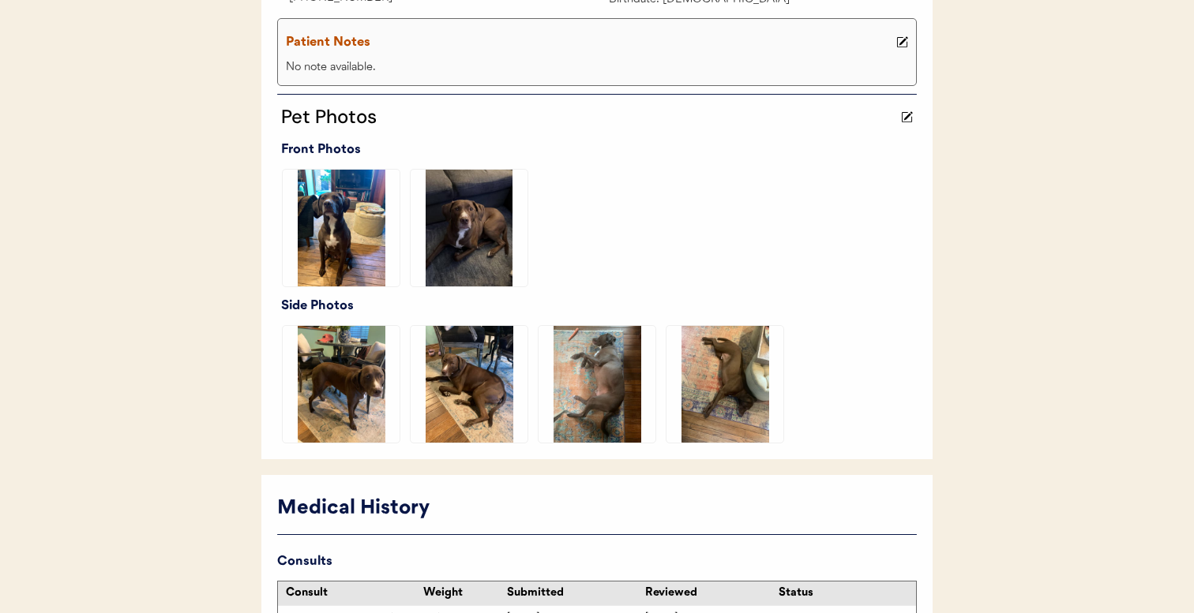
click at [788, 382] on div at bounding box center [725, 384] width 128 height 118
click at [760, 384] on img at bounding box center [724, 384] width 117 height 117
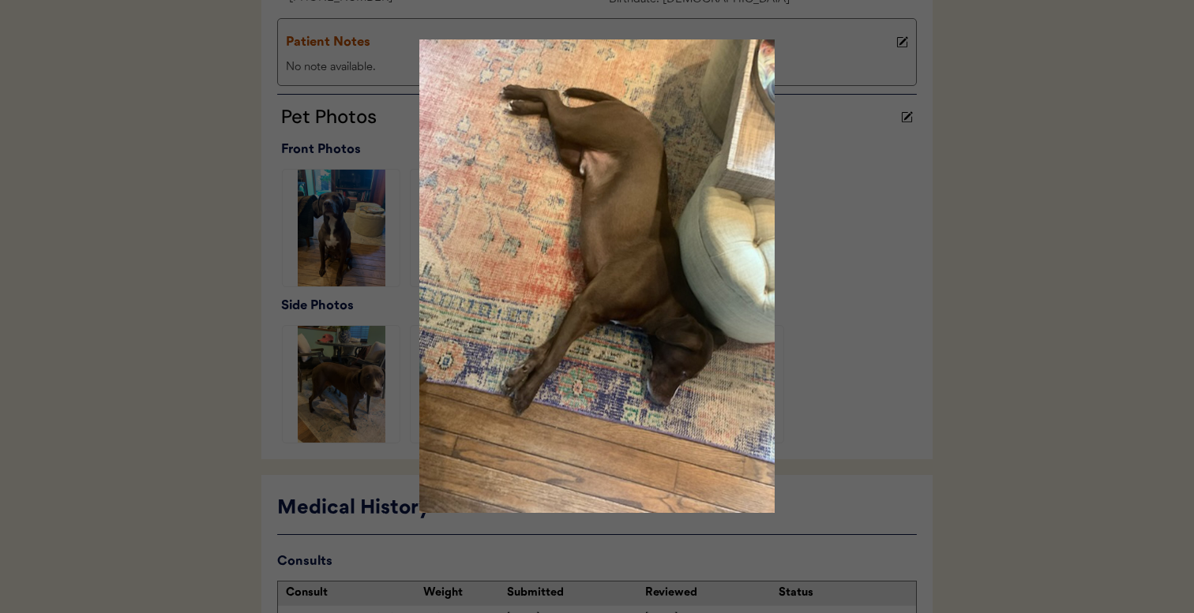
click at [858, 349] on div at bounding box center [597, 306] width 1194 height 613
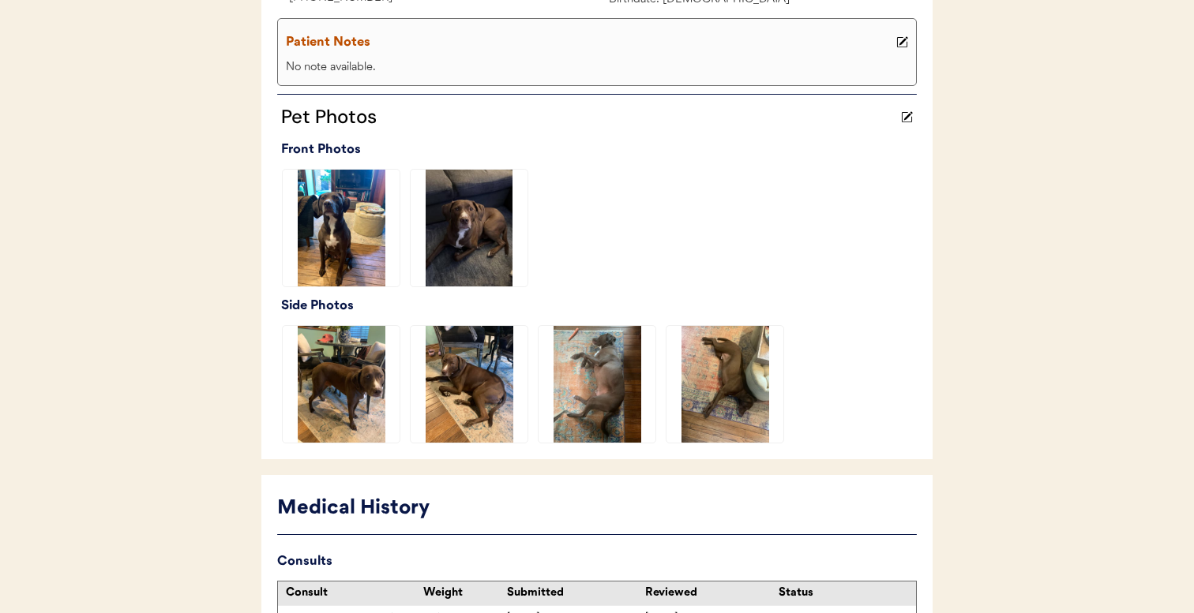
scroll to position [582, 0]
